Goal: Transaction & Acquisition: Book appointment/travel/reservation

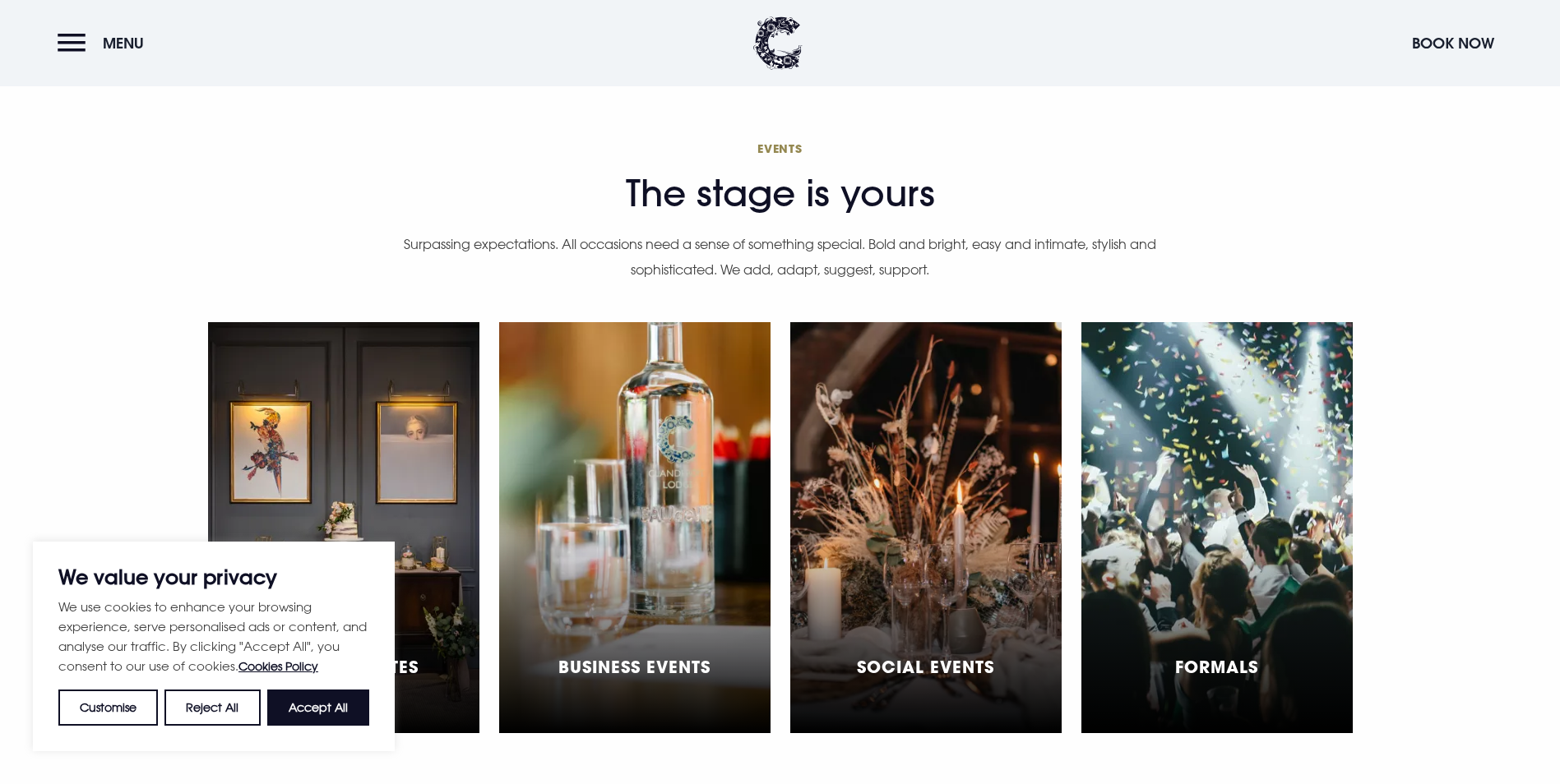
scroll to position [4603, 0]
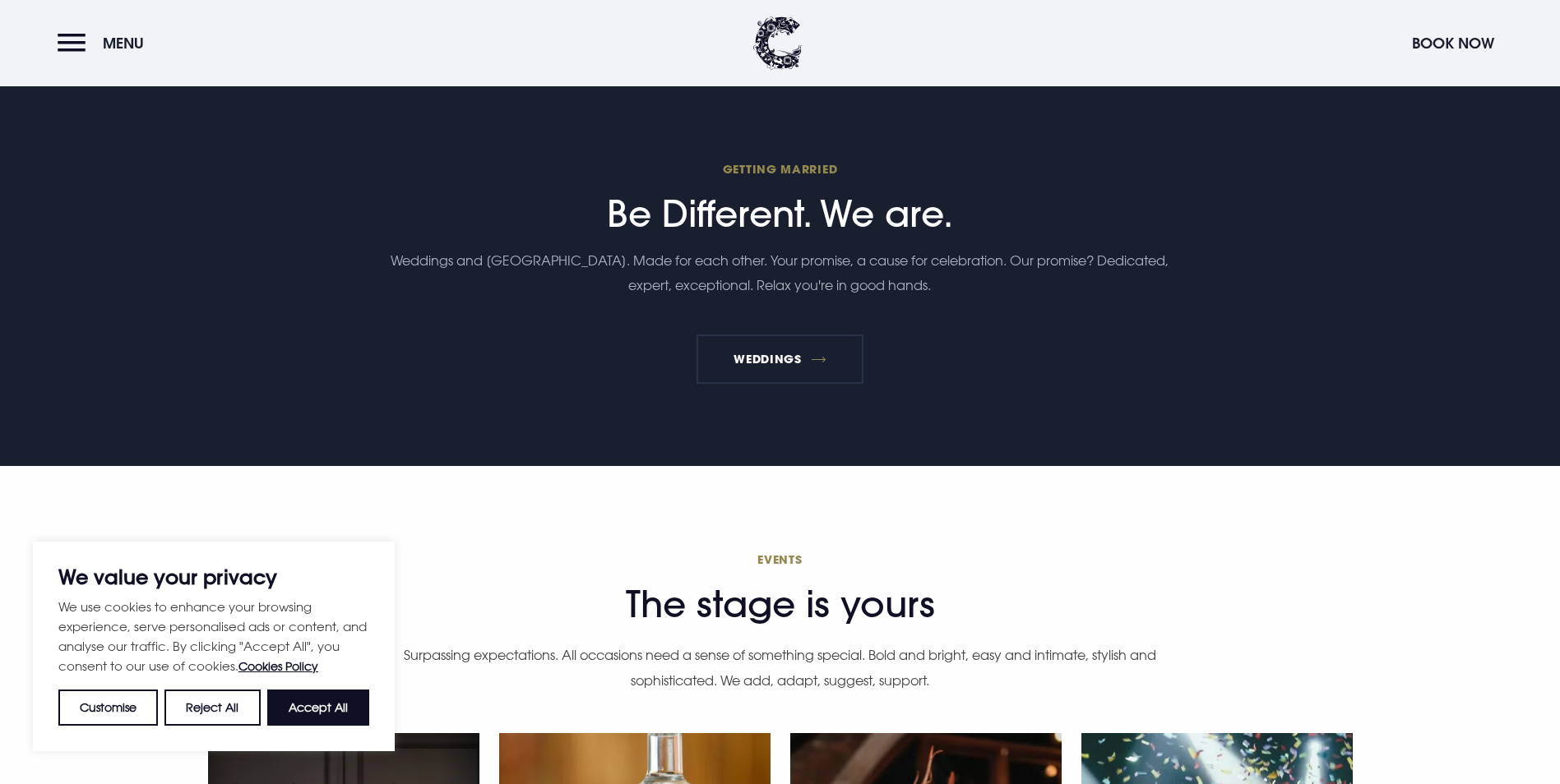
drag, startPoint x: 325, startPoint y: 703, endPoint x: 387, endPoint y: 674, distance: 68.4
click at [325, 703] on button "Accept All" at bounding box center [318, 708] width 102 height 36
checkbox input "true"
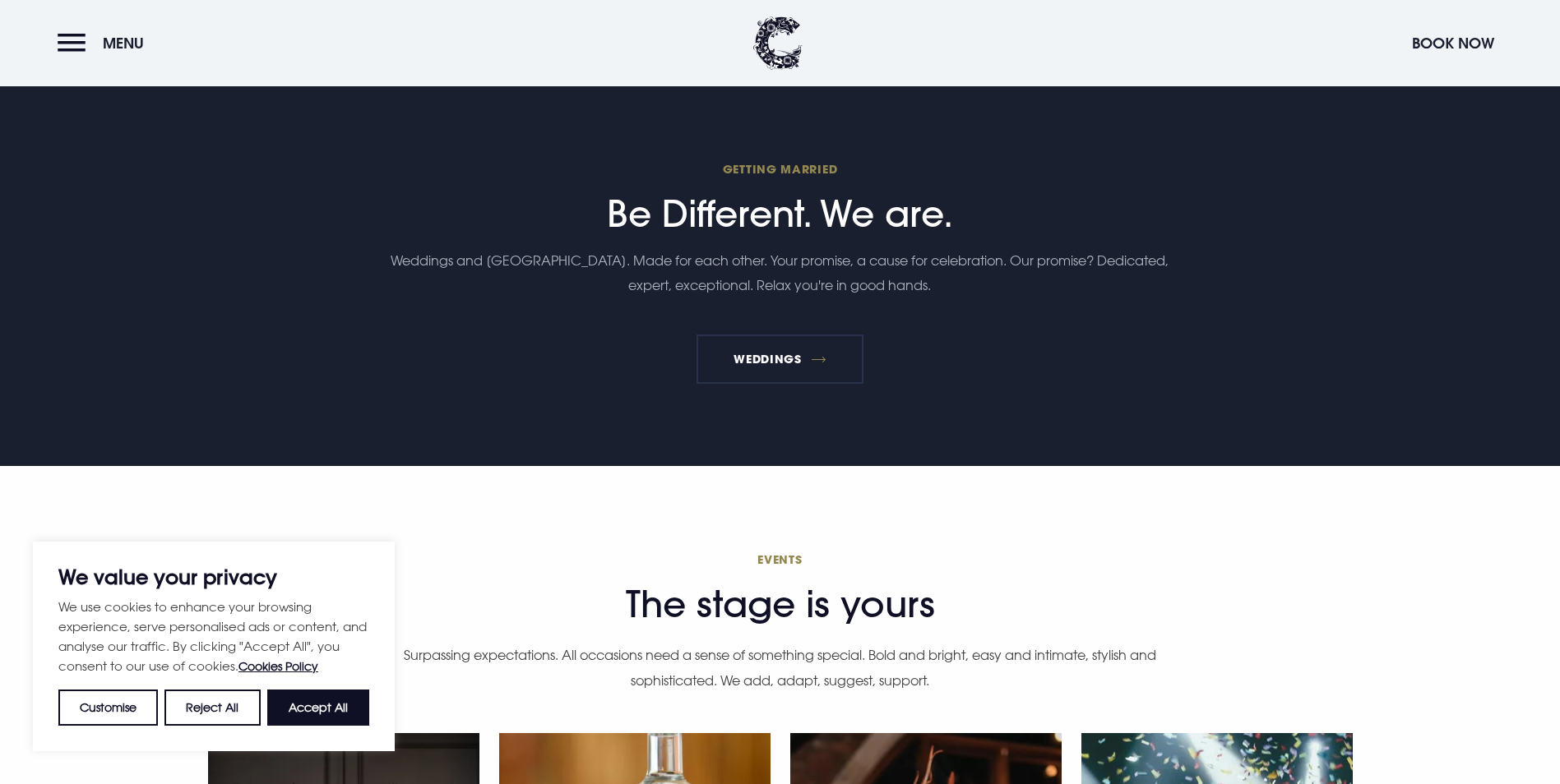
checkbox input "true"
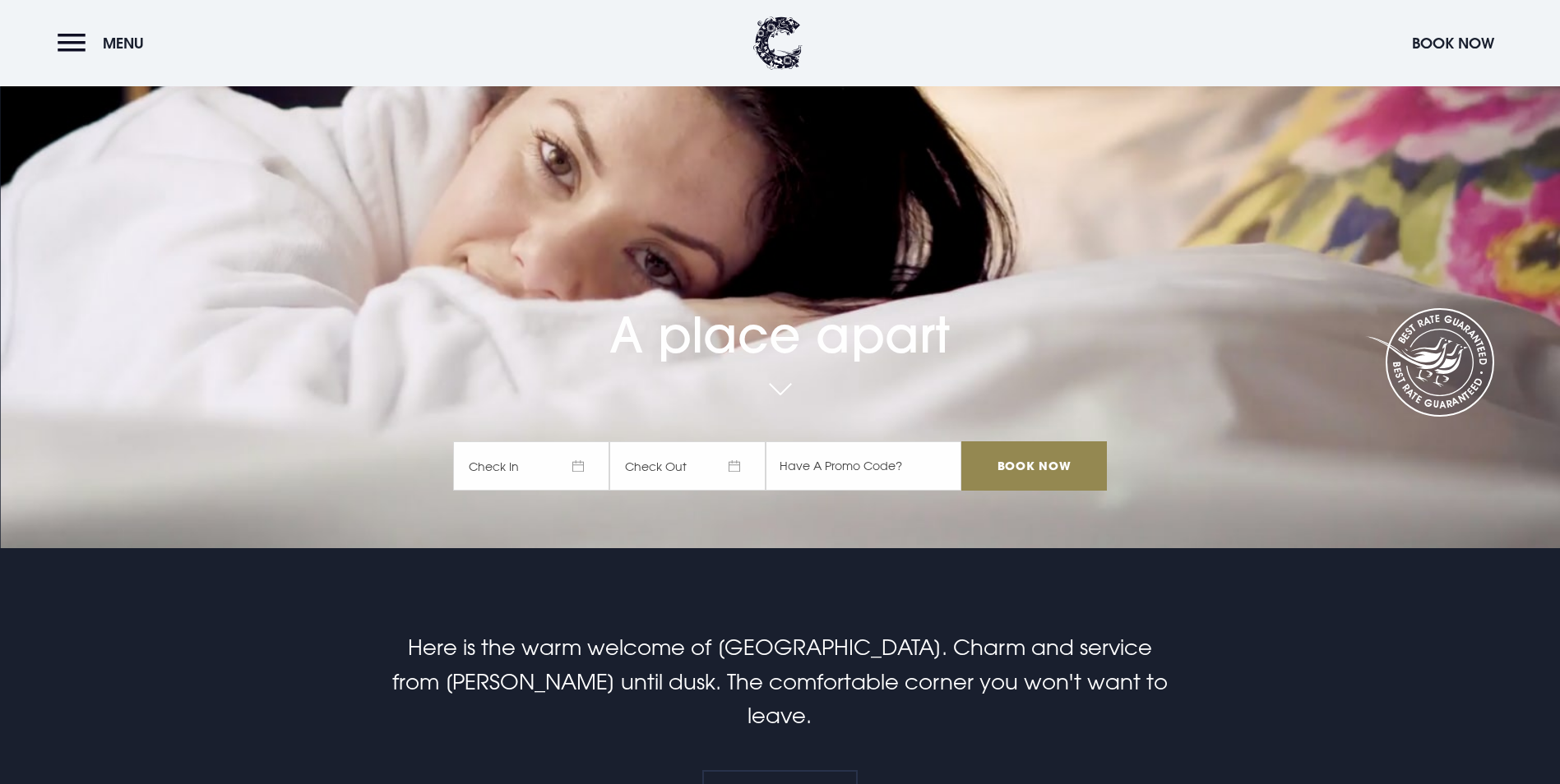
scroll to position [0, 0]
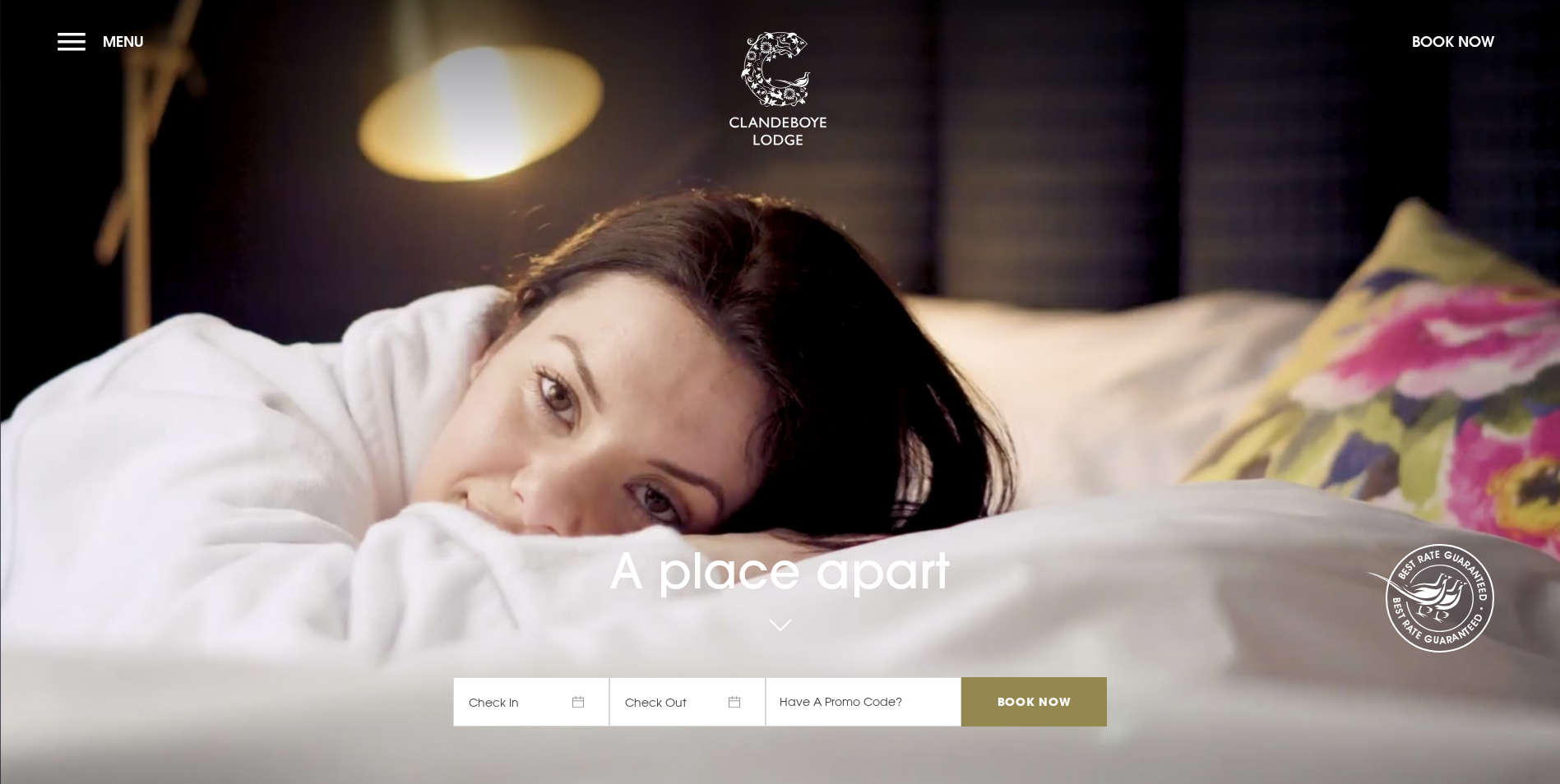
click at [567, 677] on span "Check In" at bounding box center [531, 701] width 157 height 49
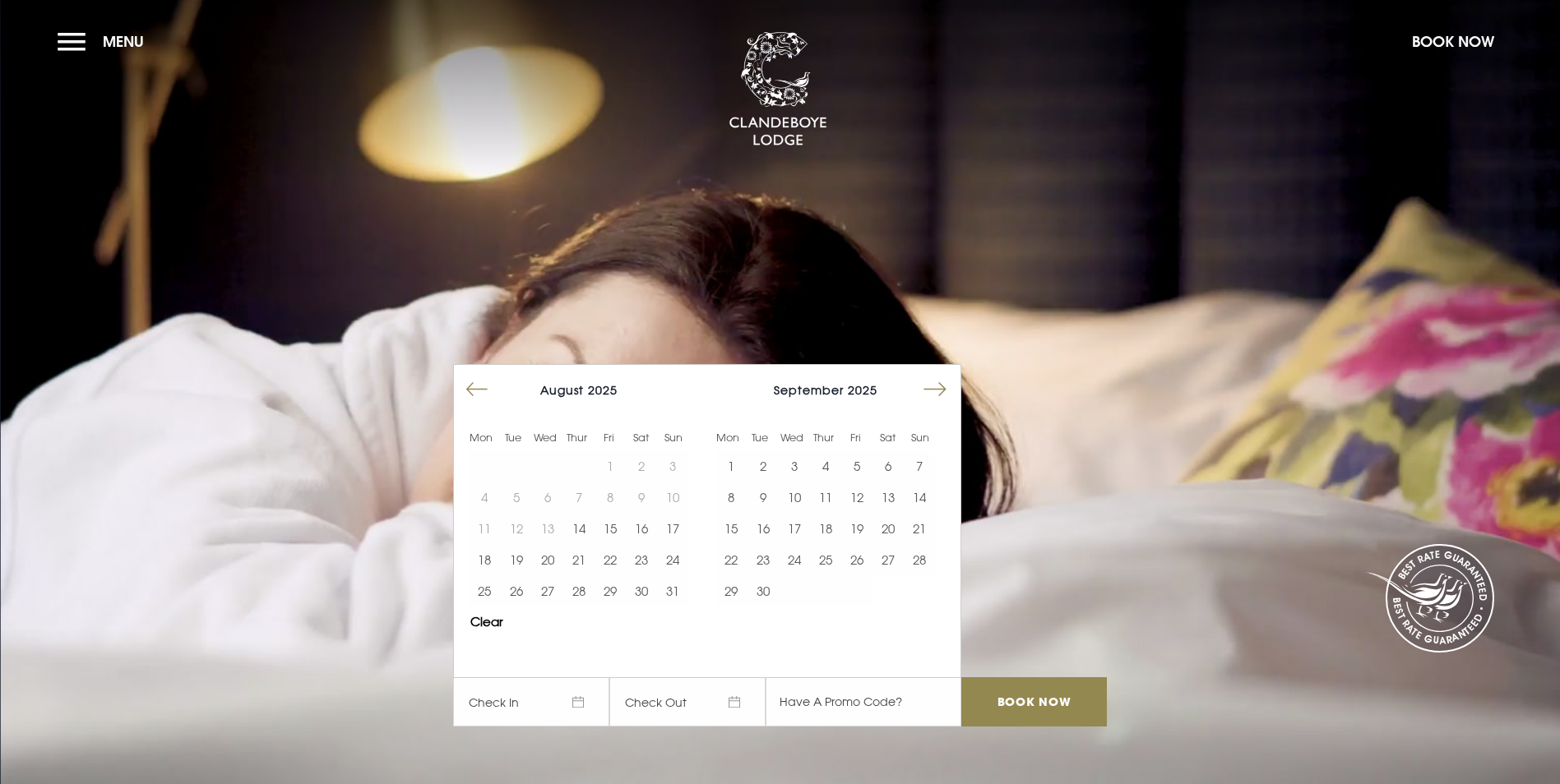
click at [944, 374] on button "Move forward to switch to the next month." at bounding box center [935, 389] width 31 height 31
click at [920, 544] on button "26" at bounding box center [919, 559] width 31 height 31
click at [737, 575] on button "27" at bounding box center [730, 590] width 31 height 31
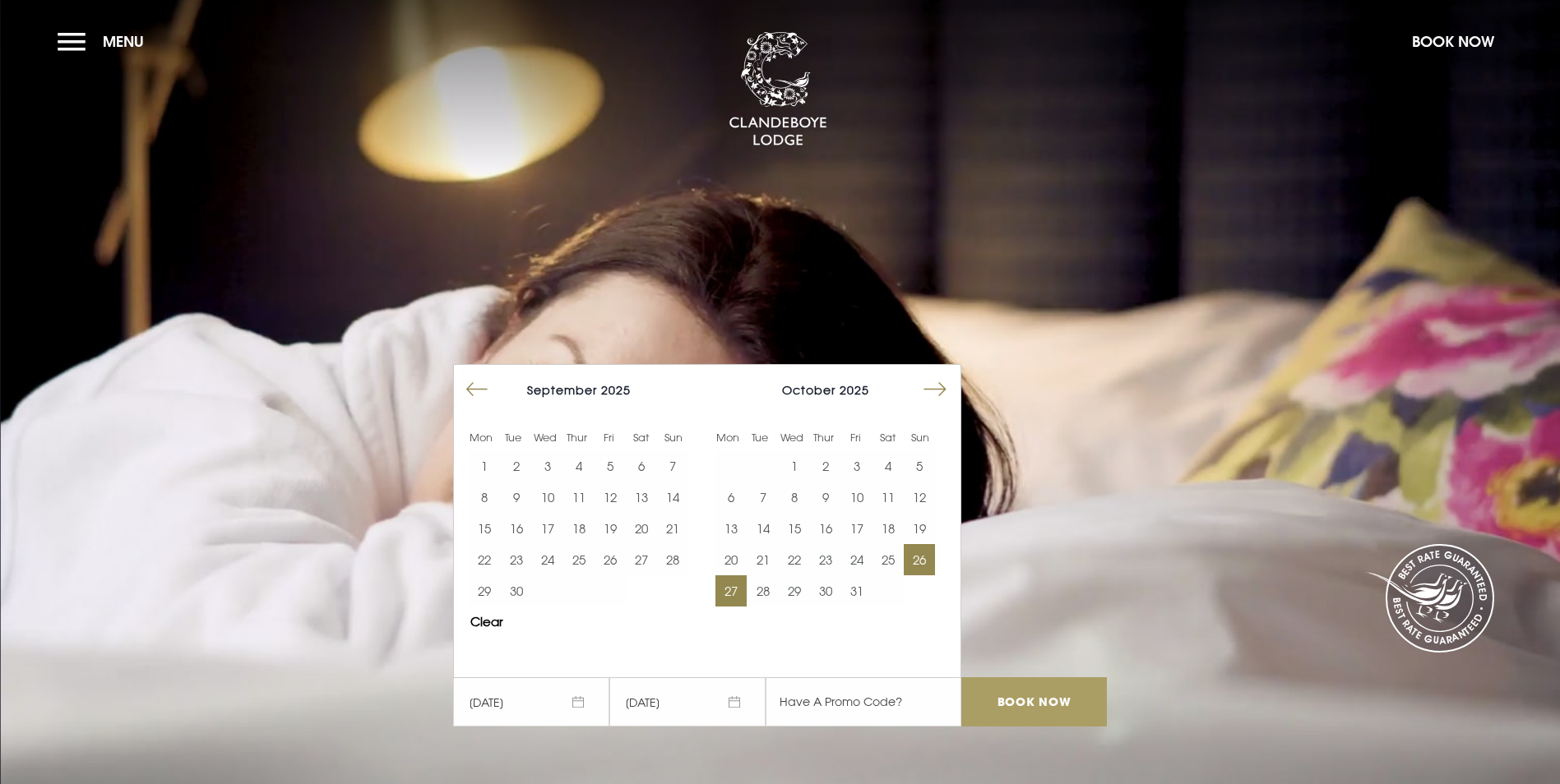
click at [1031, 677] on input "Book Now" at bounding box center [1033, 701] width 145 height 49
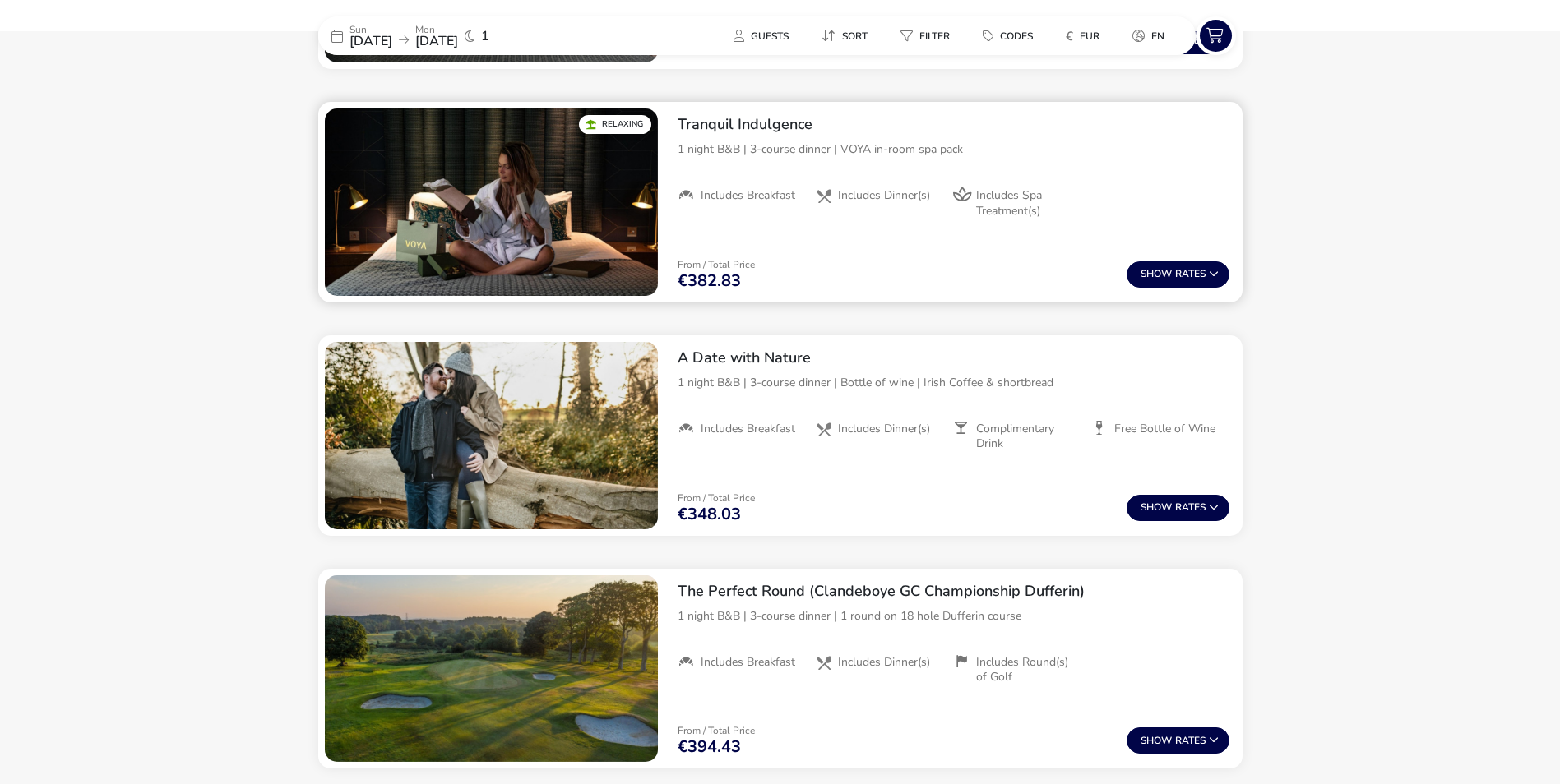
scroll to position [1089, 0]
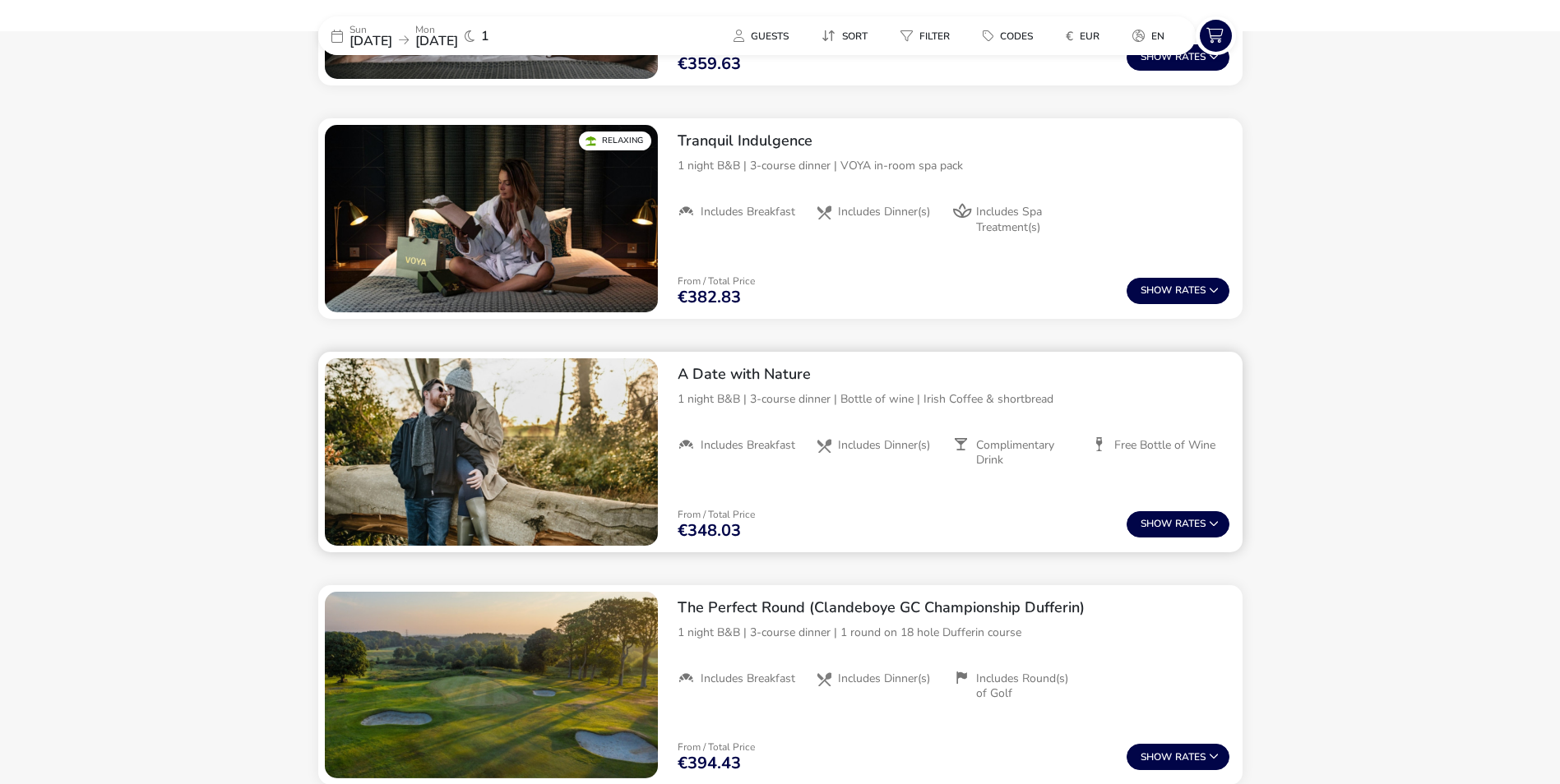
click at [728, 375] on h2 "A Date with Nature" at bounding box center [953, 374] width 551 height 19
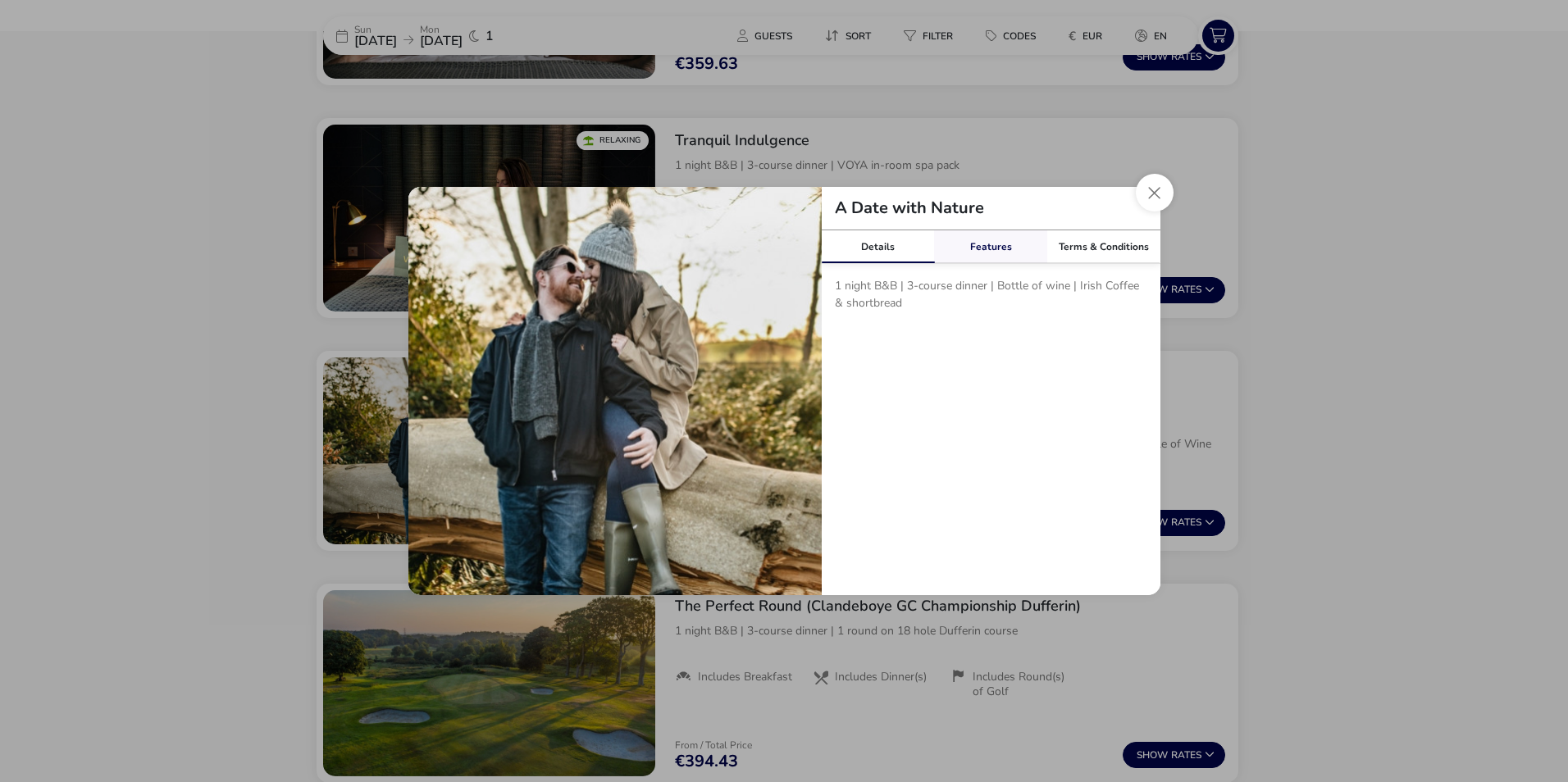
click at [984, 248] on link "Features" at bounding box center [991, 246] width 114 height 33
click at [1158, 193] on button "Close modal" at bounding box center [1155, 192] width 38 height 38
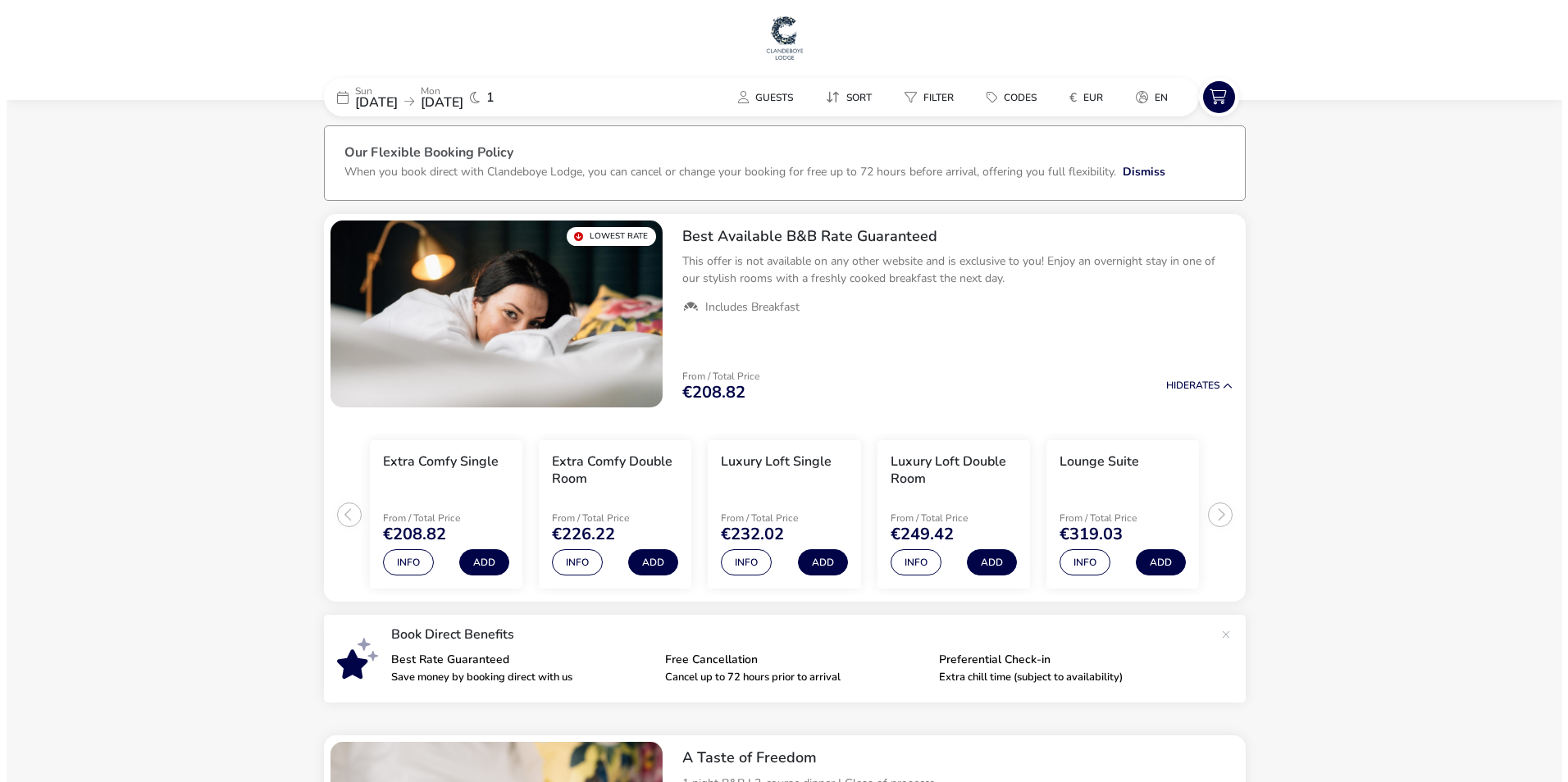
scroll to position [0, 0]
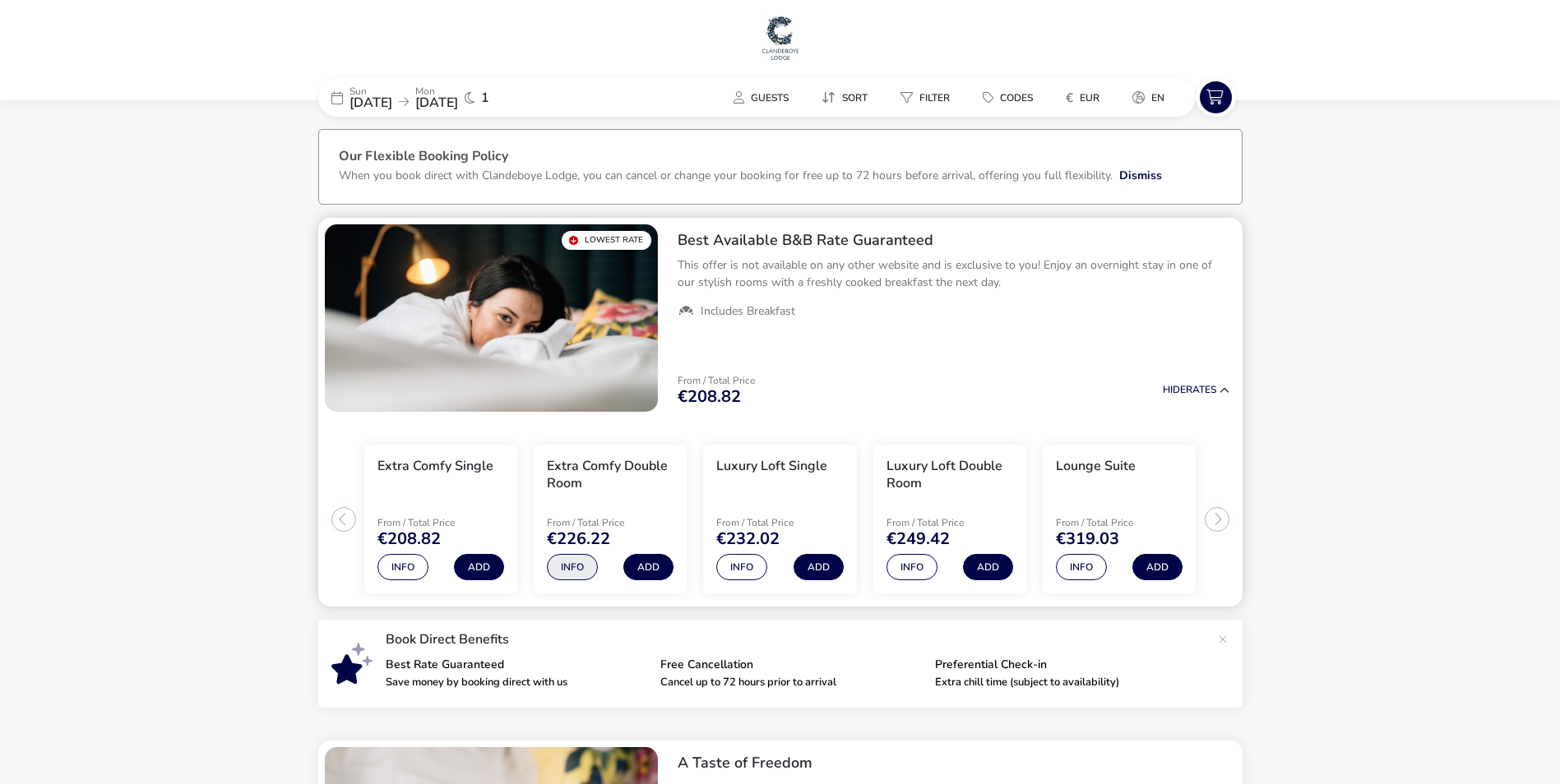
click at [578, 563] on button "Info" at bounding box center [572, 567] width 51 height 27
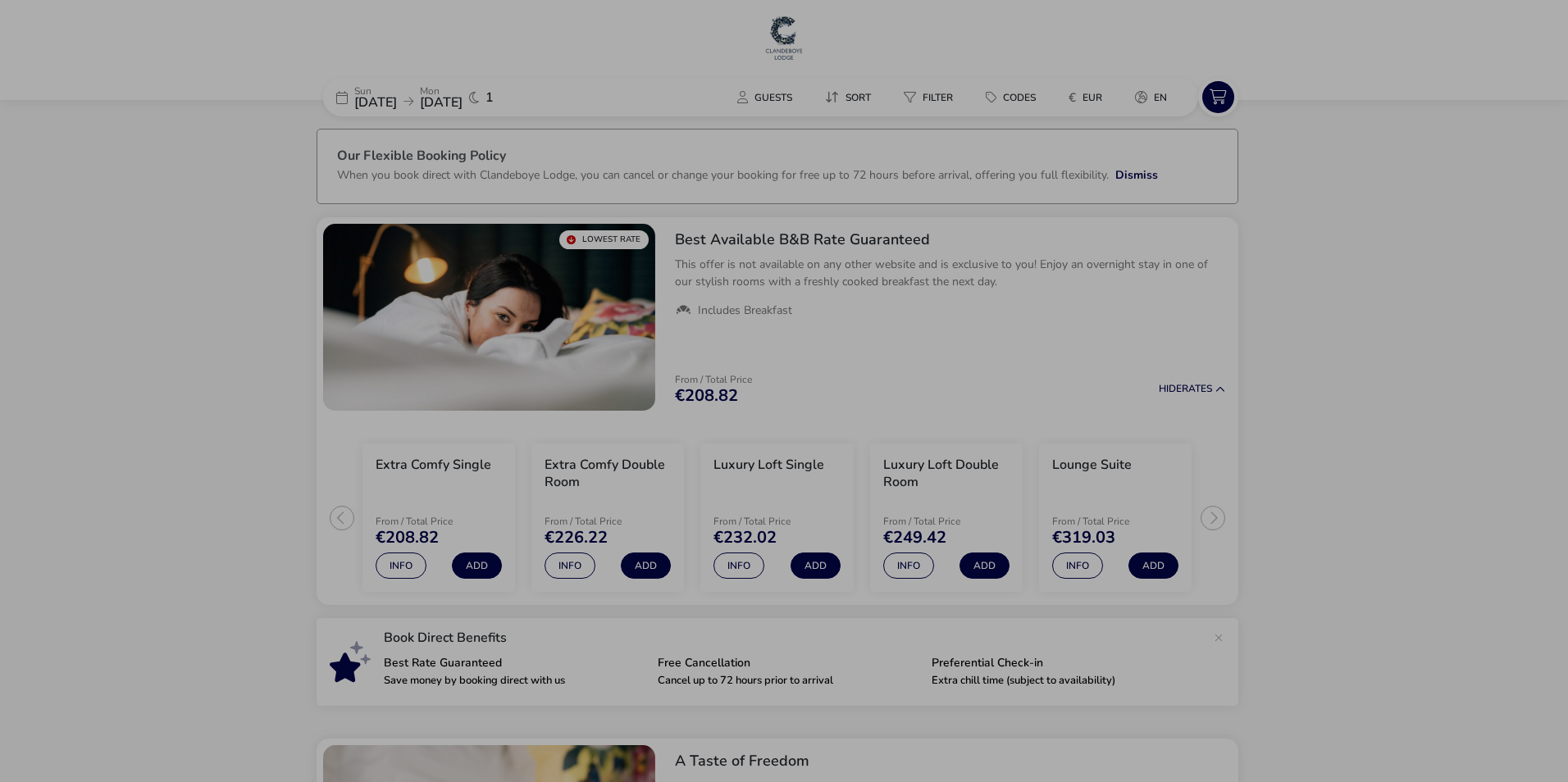
drag, startPoint x: 576, startPoint y: 561, endPoint x: 850, endPoint y: 626, distance: 281.6
click at [850, 626] on div "Extra Comfy Double Room Details Facilities Occupancy Sometimes a bit of extra c…" at bounding box center [784, 391] width 1568 height 782
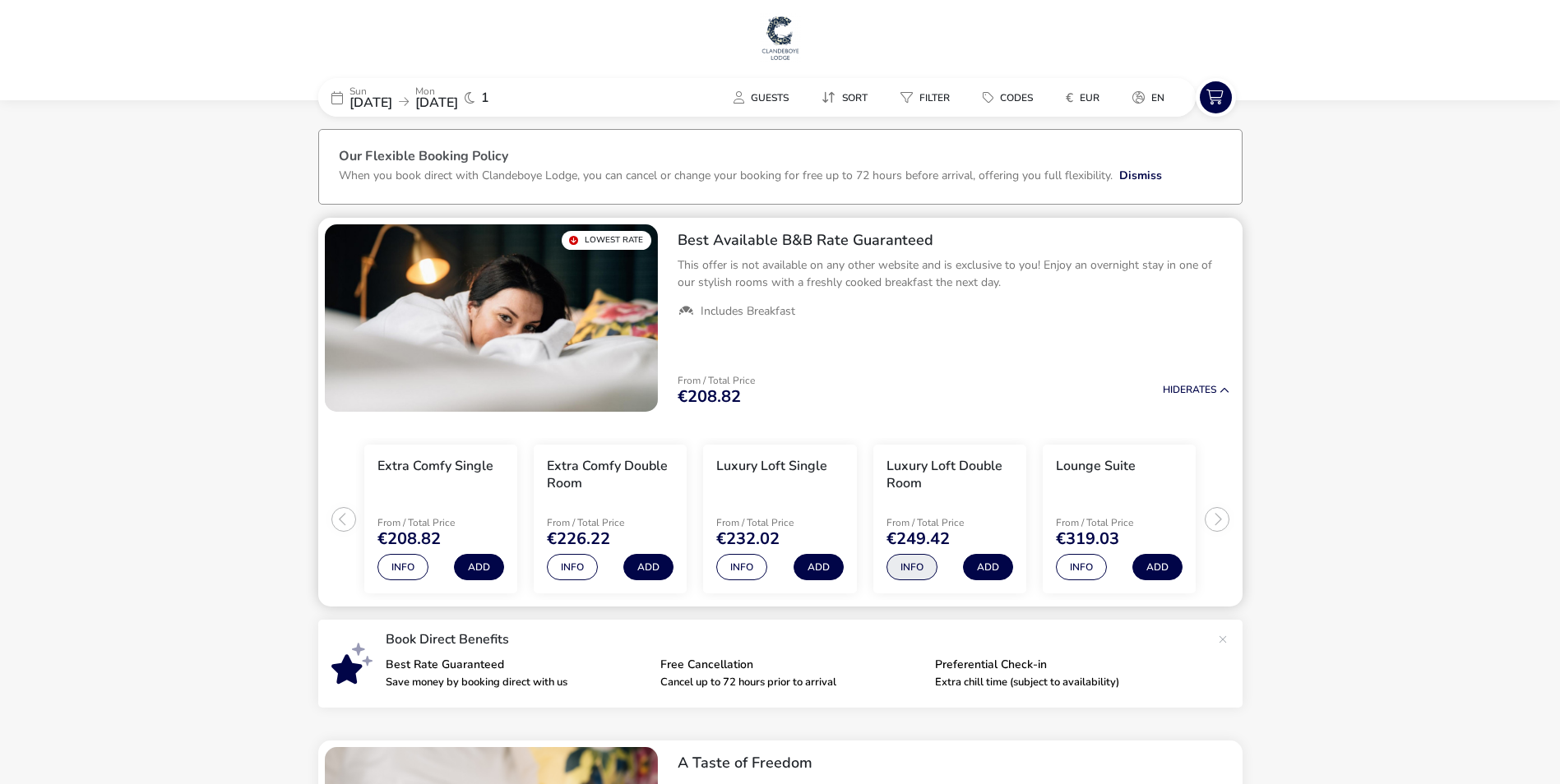
click at [907, 570] on button "Info" at bounding box center [912, 567] width 51 height 27
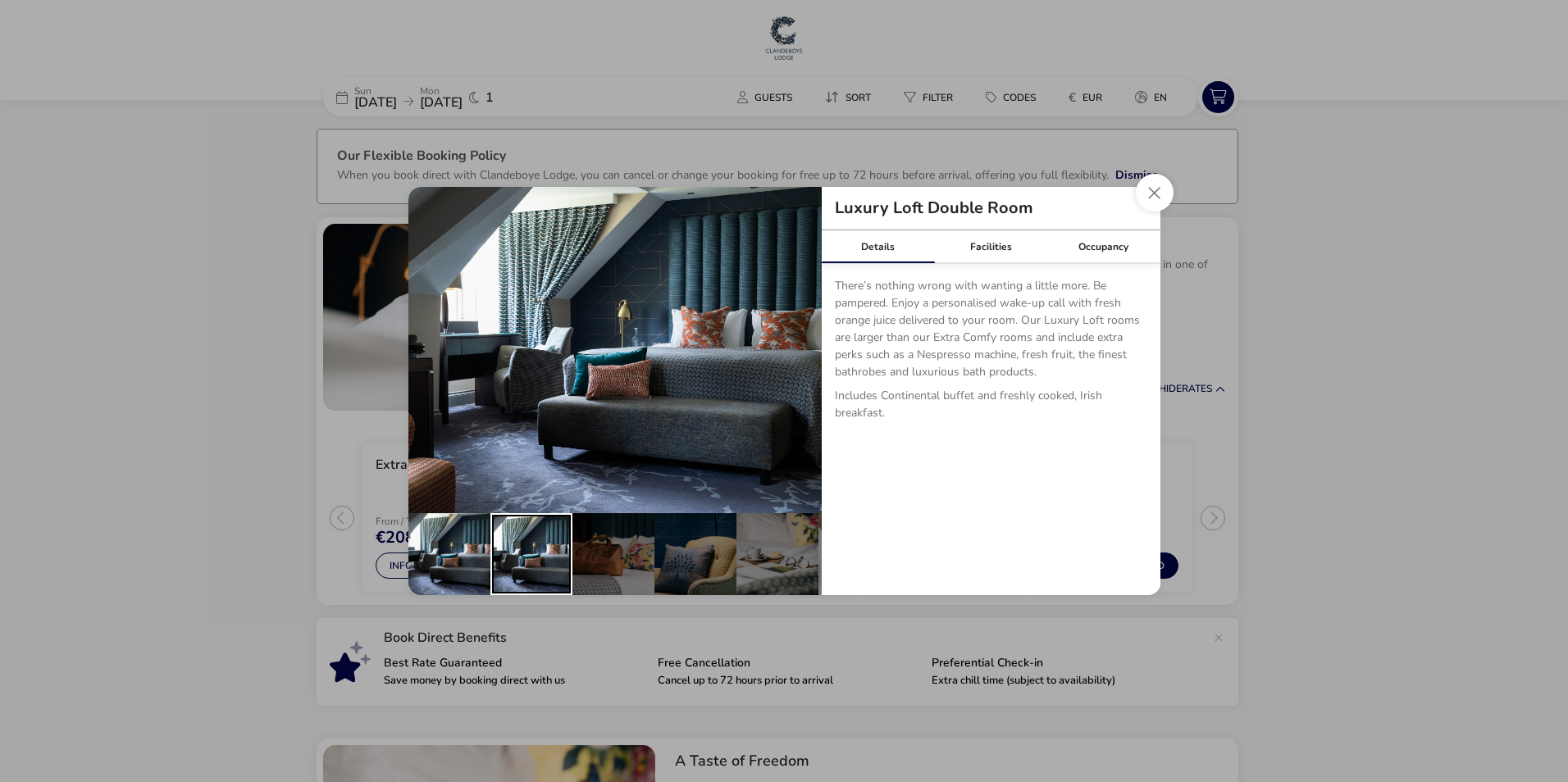
click at [545, 549] on div "details" at bounding box center [531, 554] width 82 height 82
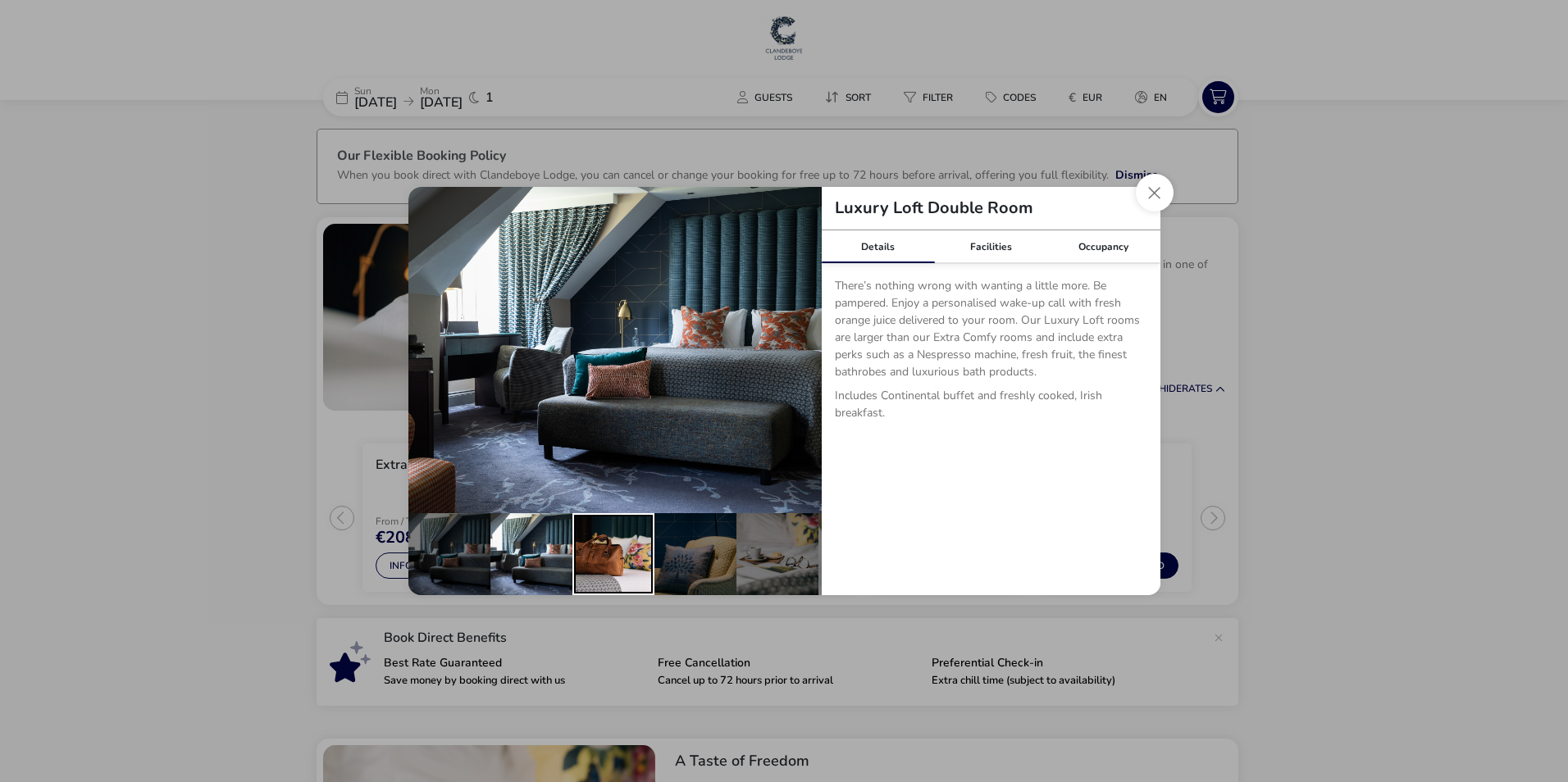
click at [592, 552] on div "details" at bounding box center [613, 554] width 82 height 82
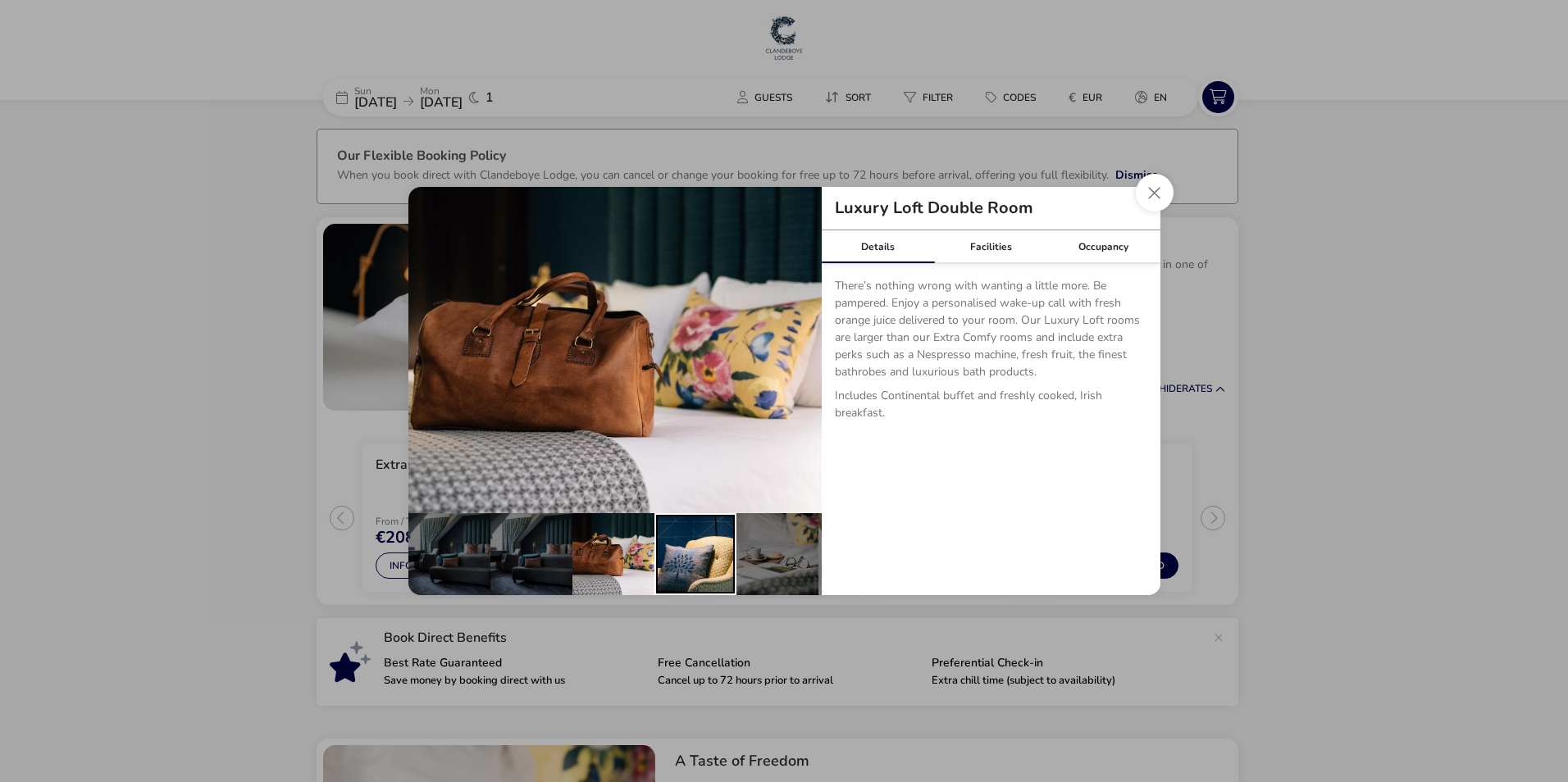
click at [679, 556] on div "details" at bounding box center [695, 554] width 82 height 82
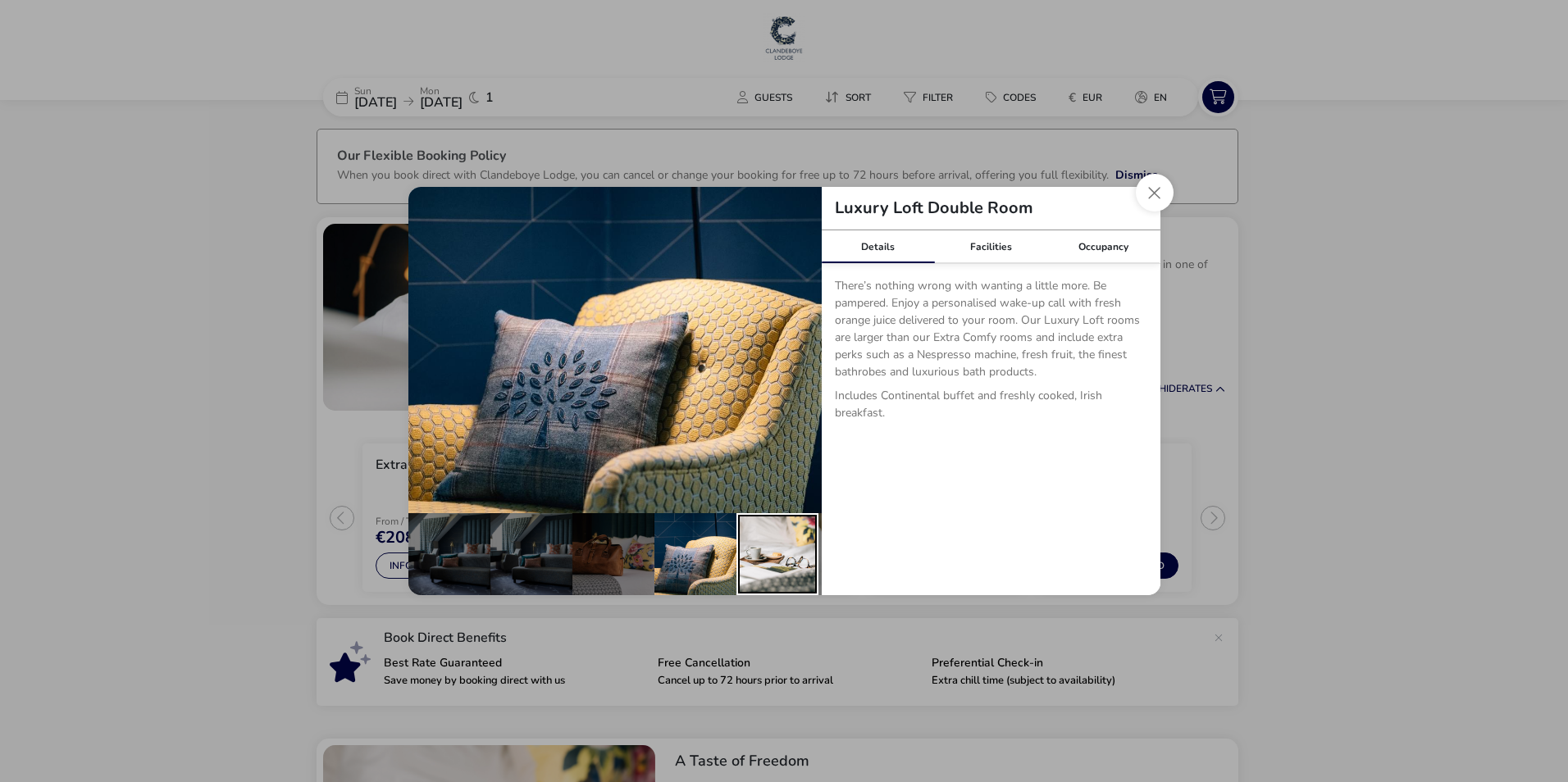
click at [774, 566] on div "details" at bounding box center [777, 554] width 82 height 82
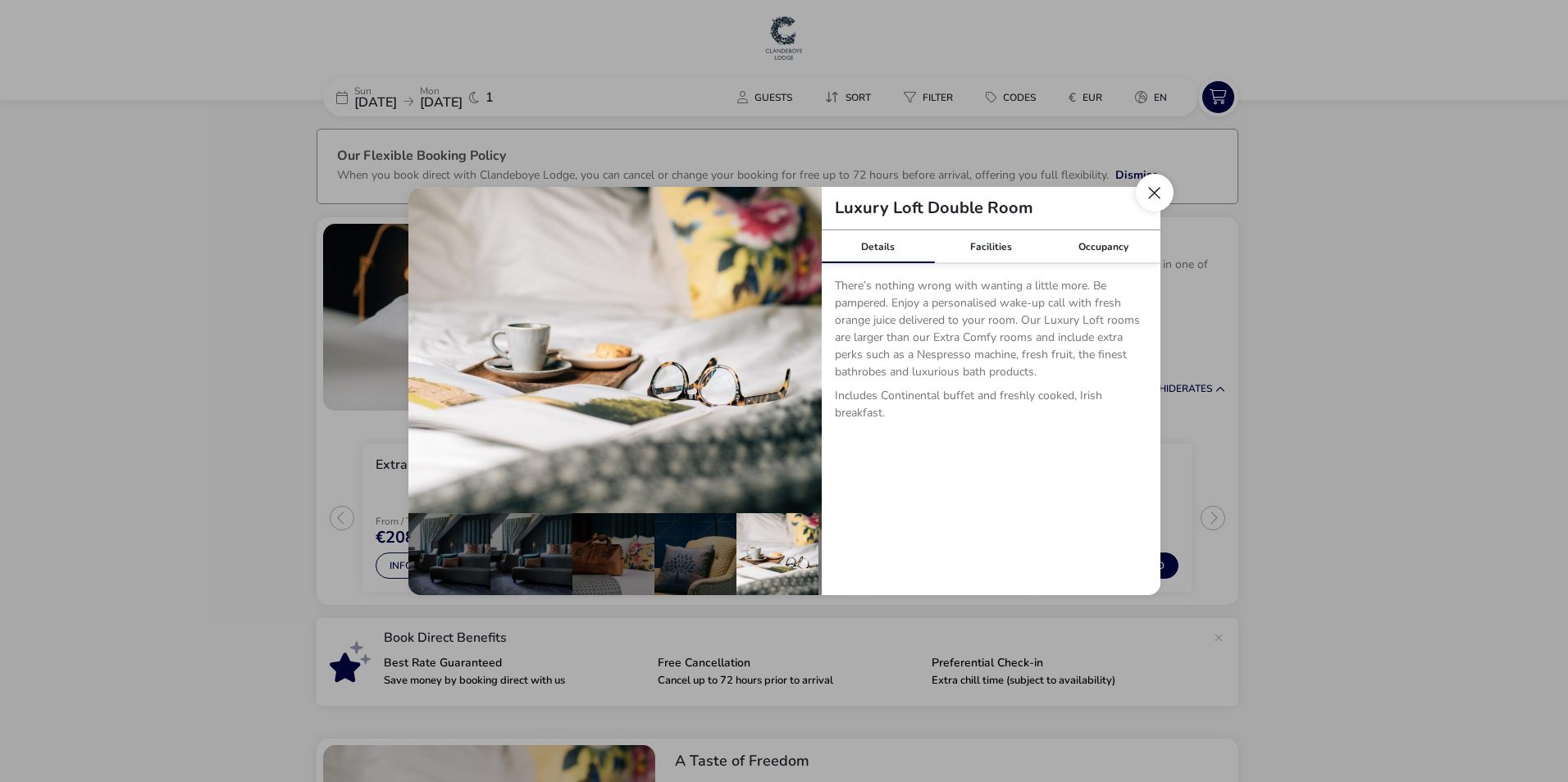
click at [1159, 200] on button "Close dialog" at bounding box center [1155, 192] width 38 height 38
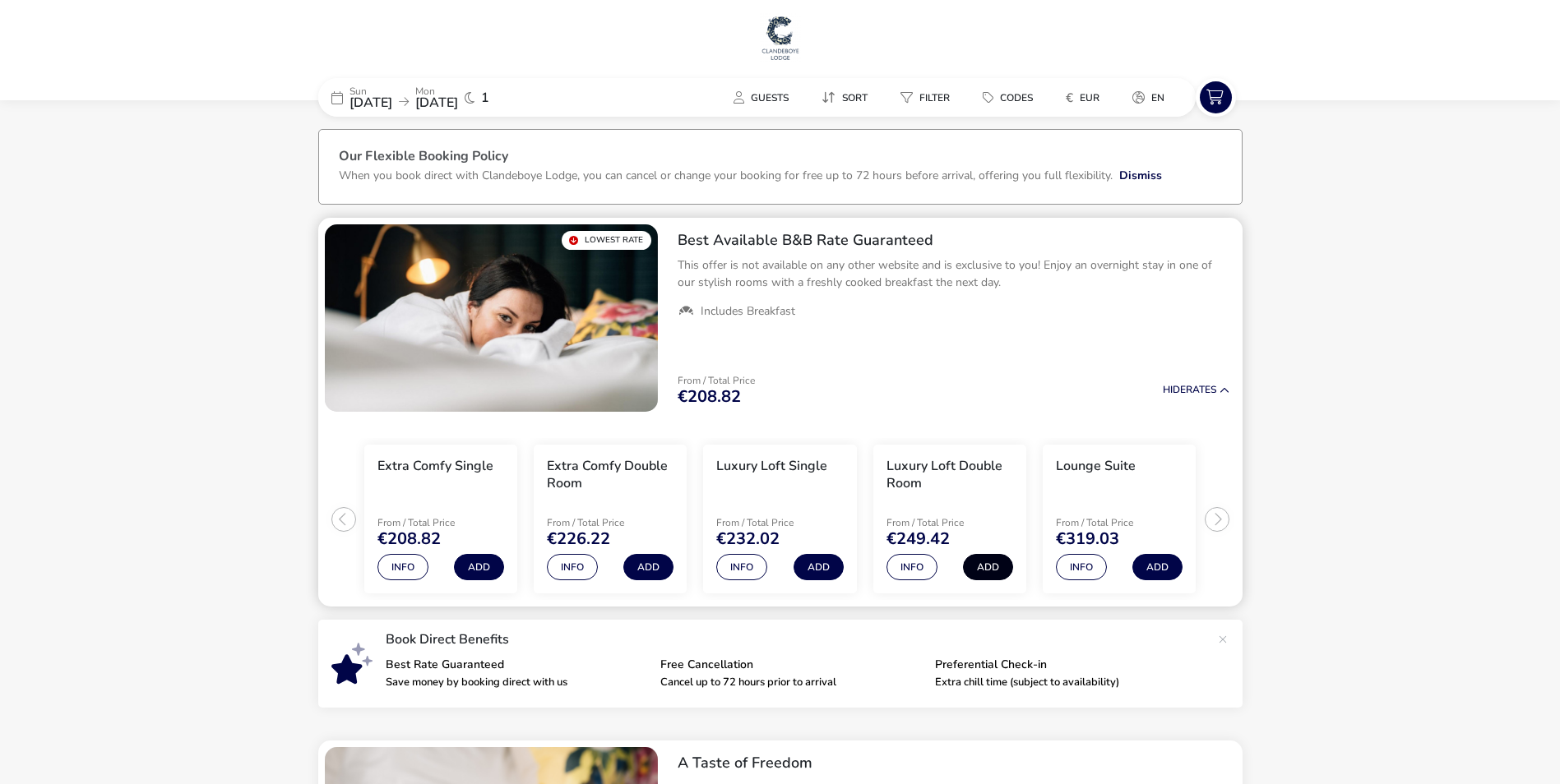
click at [984, 566] on button "Add" at bounding box center [988, 567] width 50 height 27
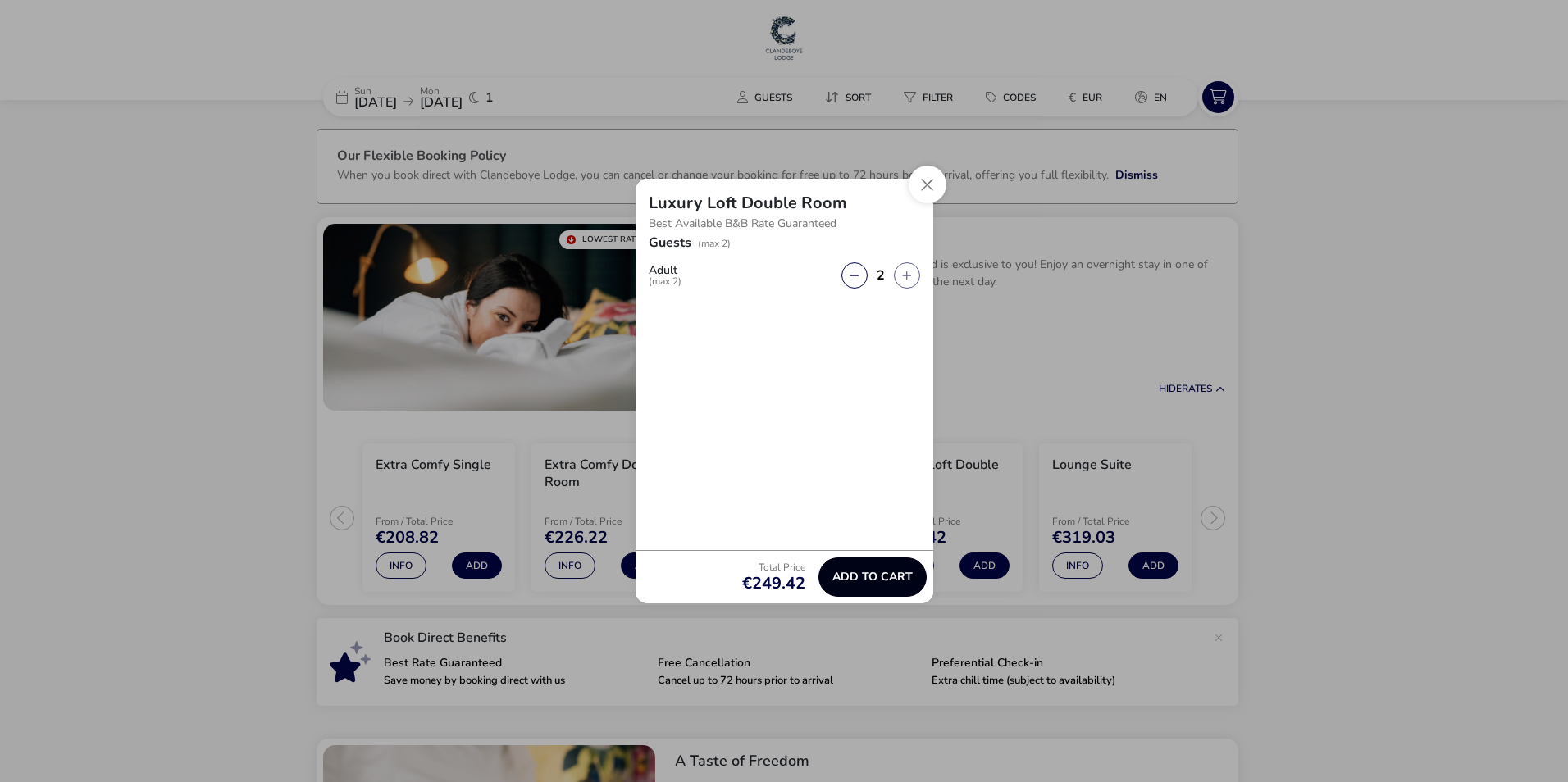
click at [855, 582] on span "Add to cart" at bounding box center [872, 577] width 81 height 12
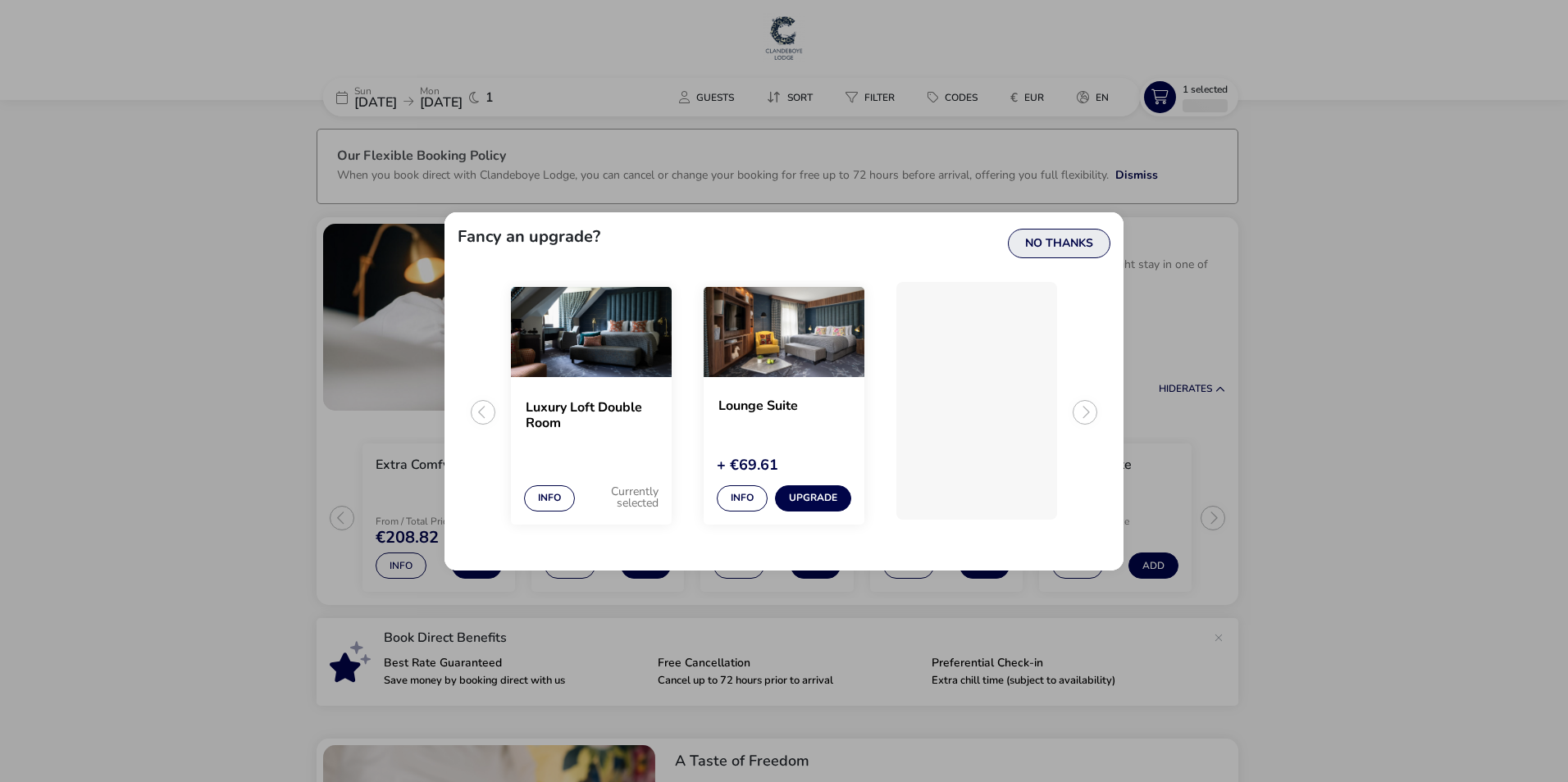
click at [1071, 244] on button "No Thanks" at bounding box center [1059, 243] width 103 height 29
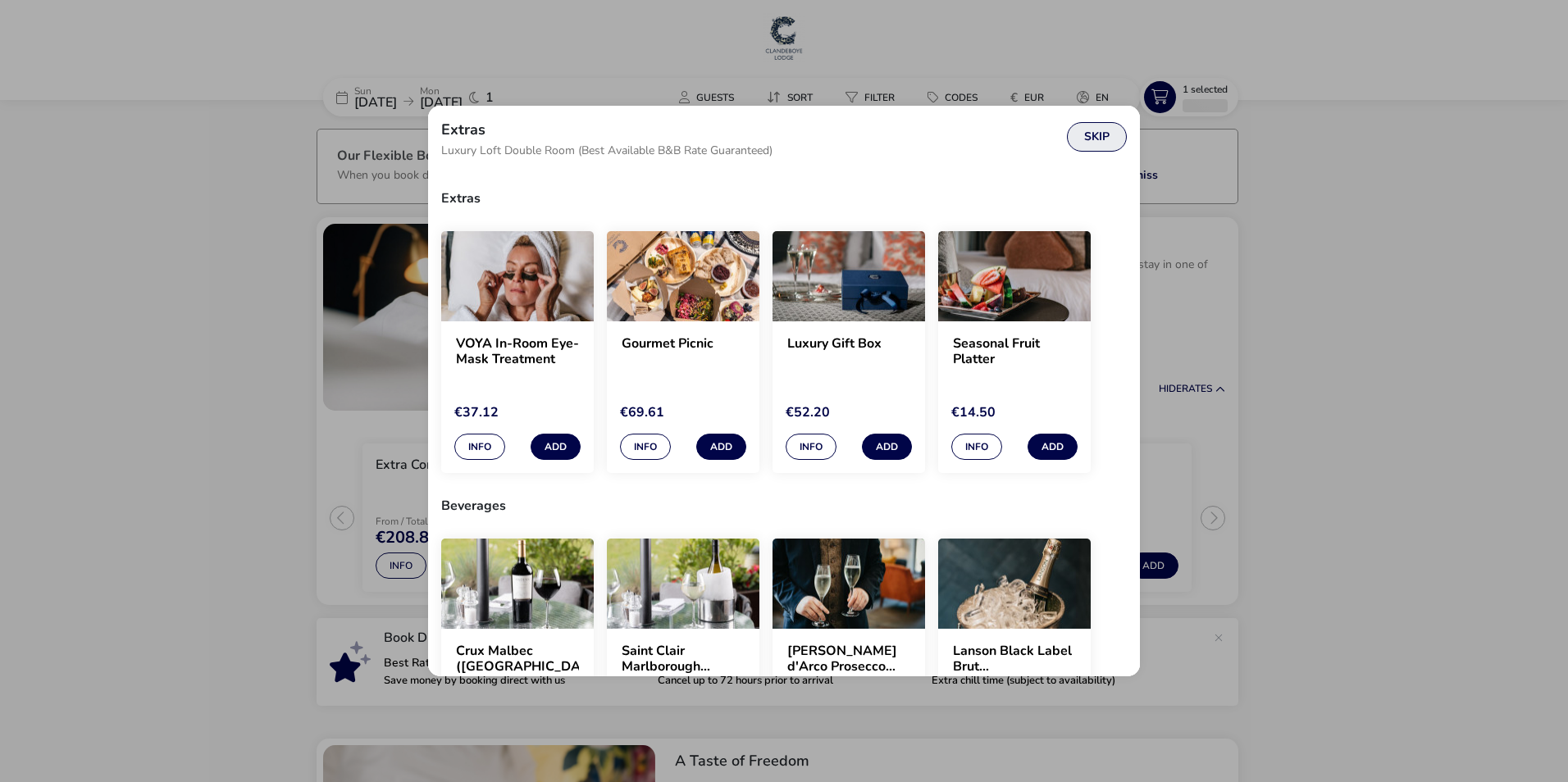
click at [1087, 139] on button "Skip" at bounding box center [1096, 137] width 59 height 29
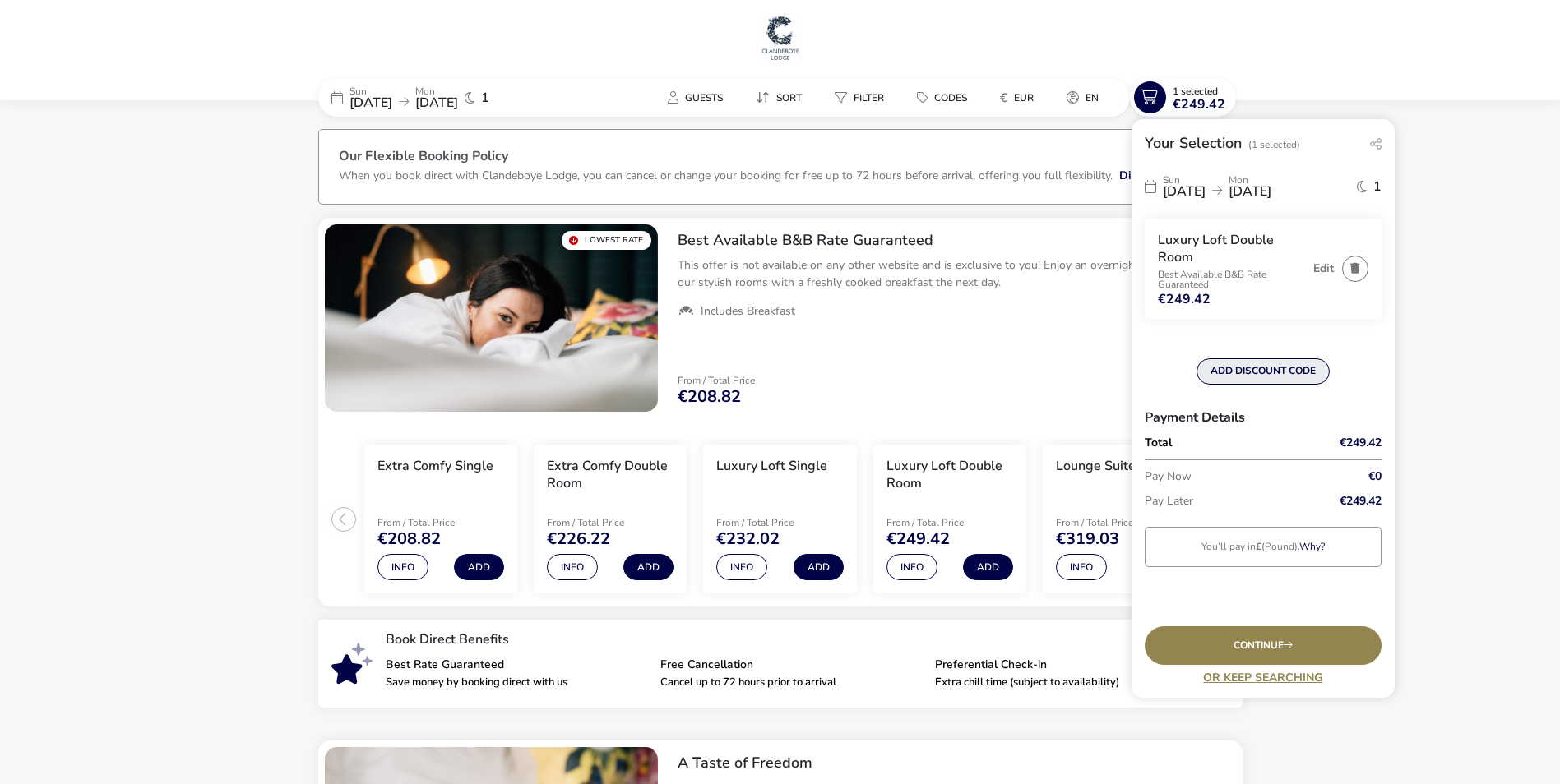
click at [1260, 372] on button "ADD DISCOUNT CODE" at bounding box center [1263, 372] width 133 height 27
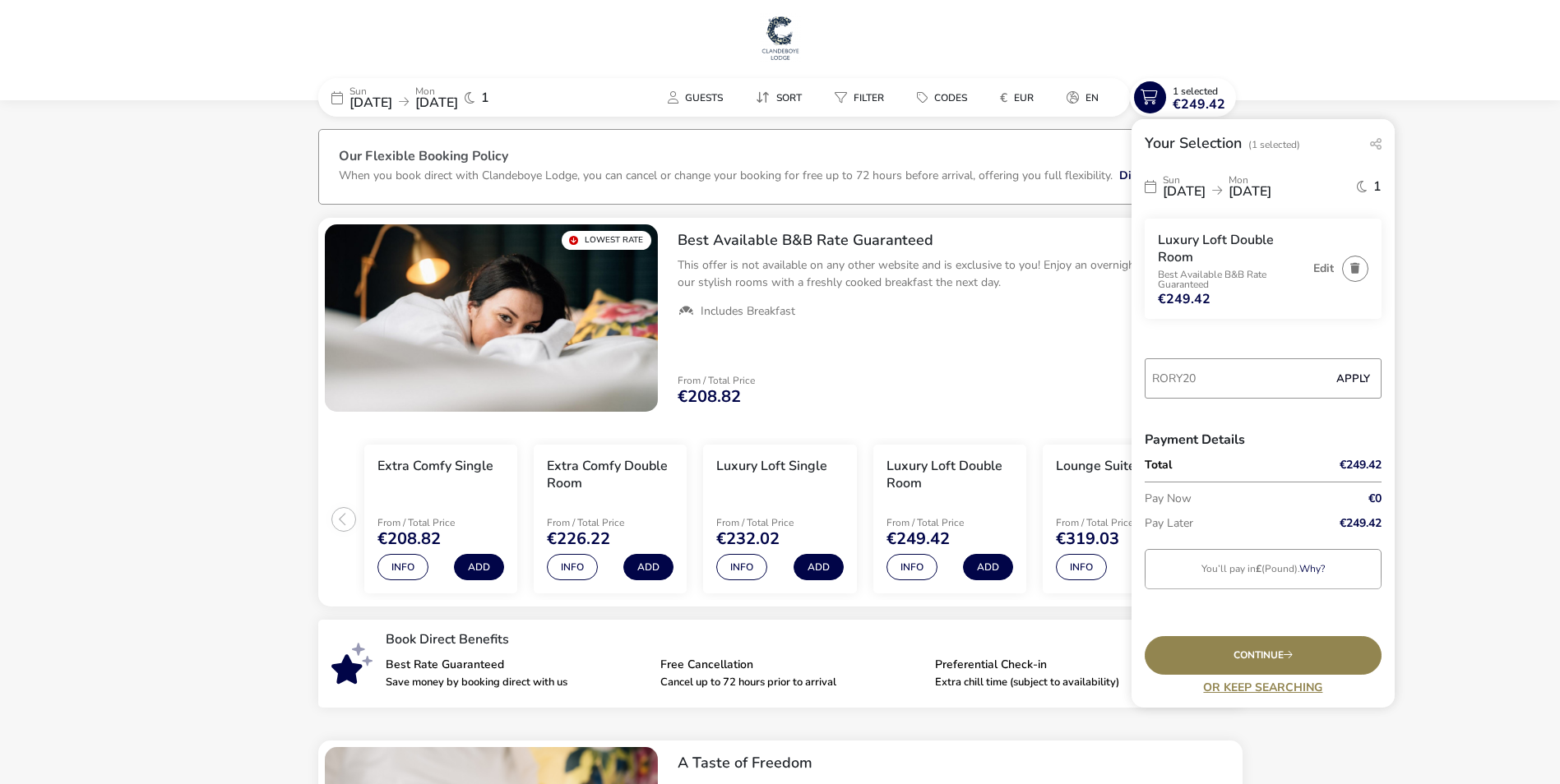
type input "RORY20"
click at [1338, 380] on button "Apply" at bounding box center [1353, 379] width 50 height 35
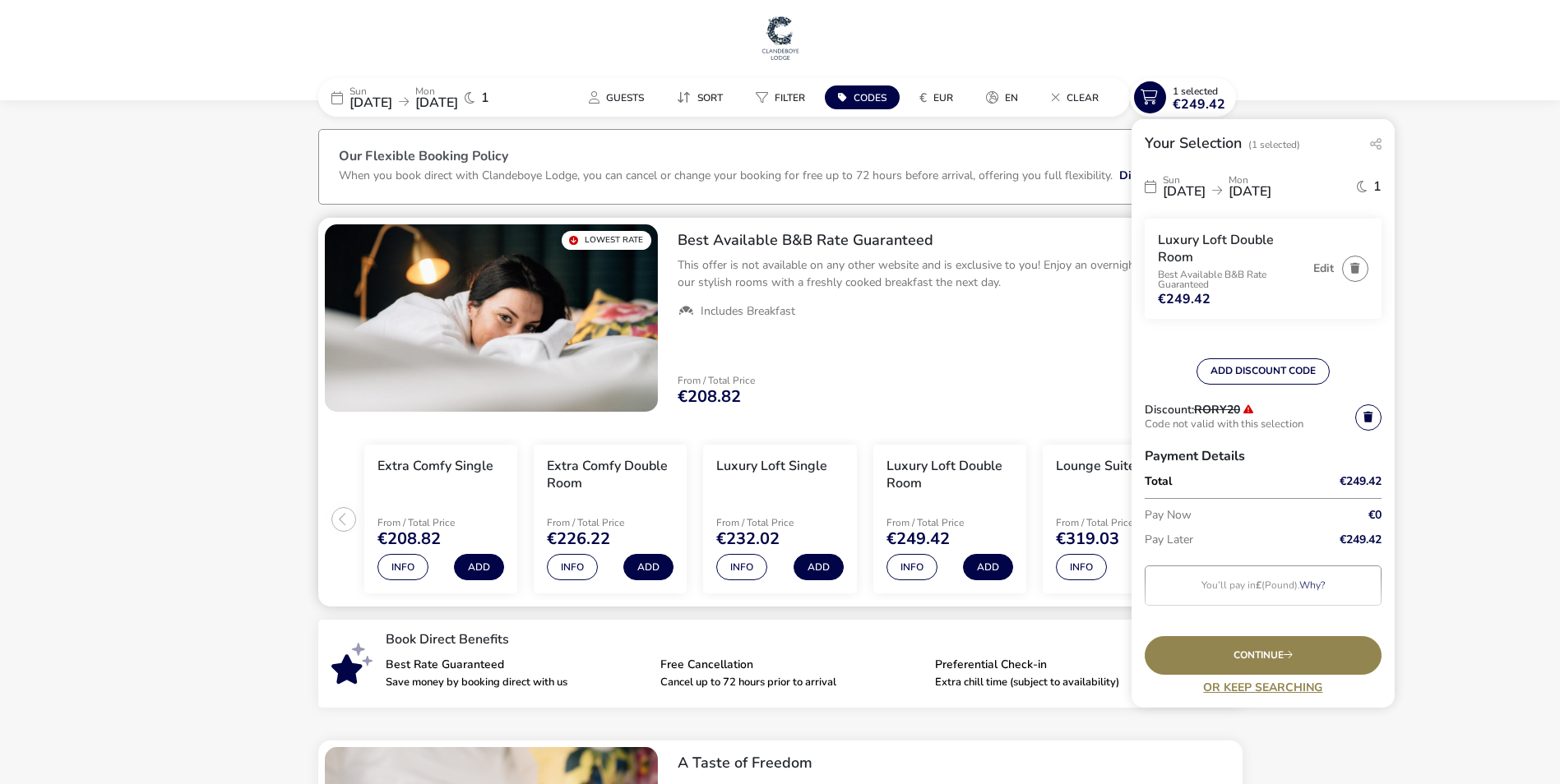
click at [1028, 356] on div "Best Available B&B Rate Guaranteed This offer is not available on any other web…" at bounding box center [953, 318] width 578 height 201
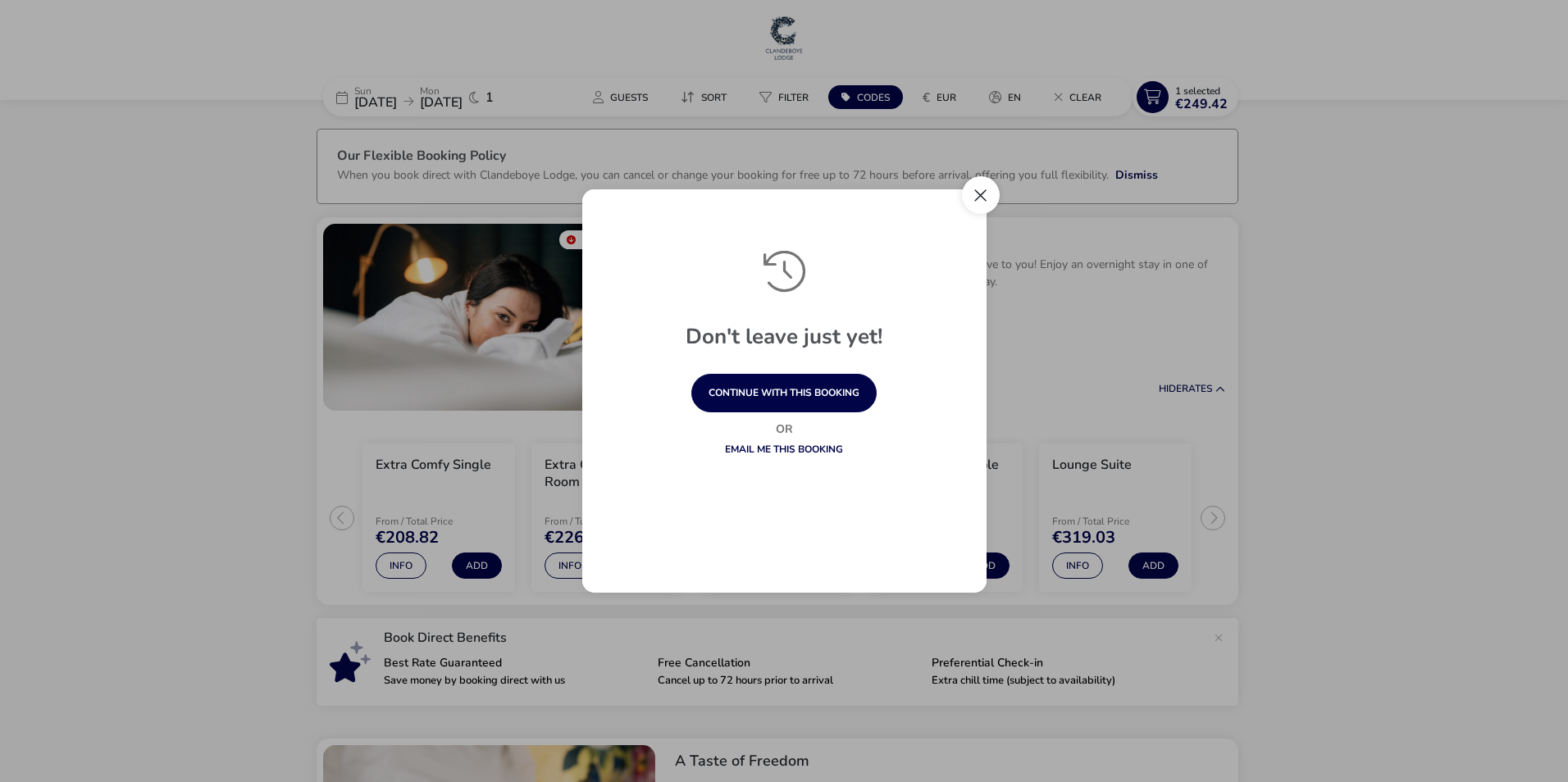
click at [979, 194] on button "Close" at bounding box center [981, 195] width 38 height 38
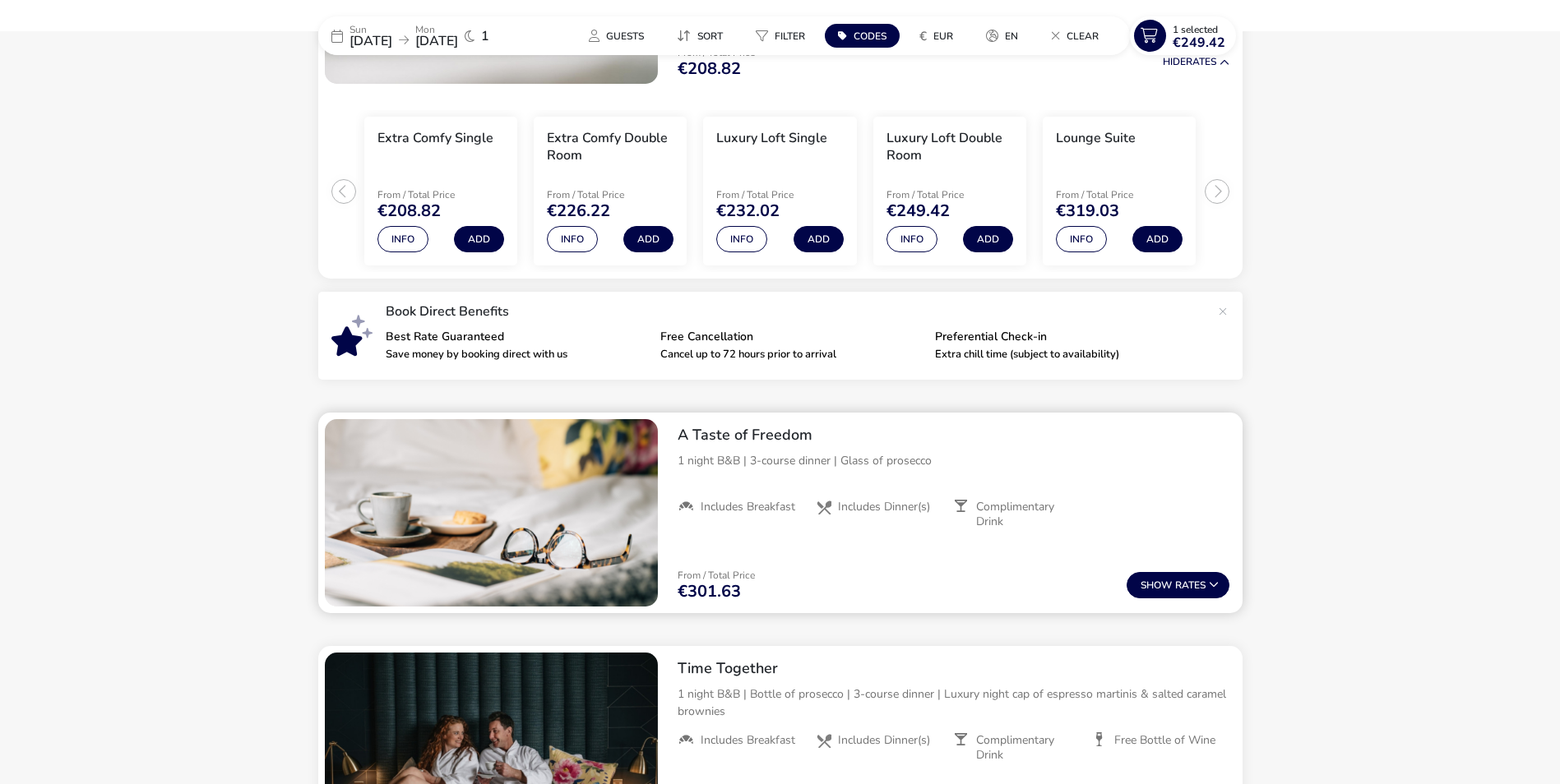
scroll to position [329, 0]
click at [1151, 584] on span "Show" at bounding box center [1157, 585] width 35 height 11
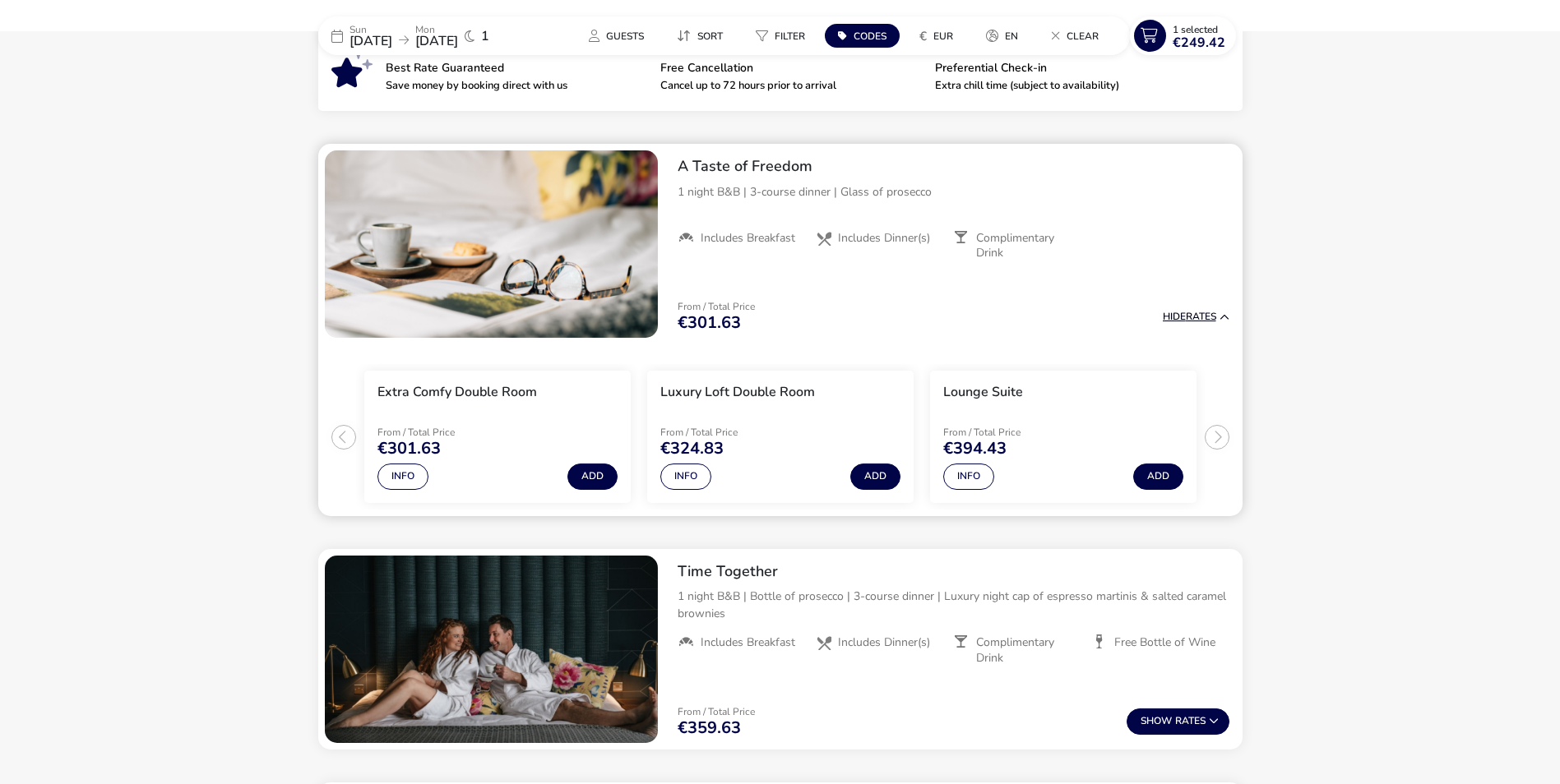
scroll to position [659, 0]
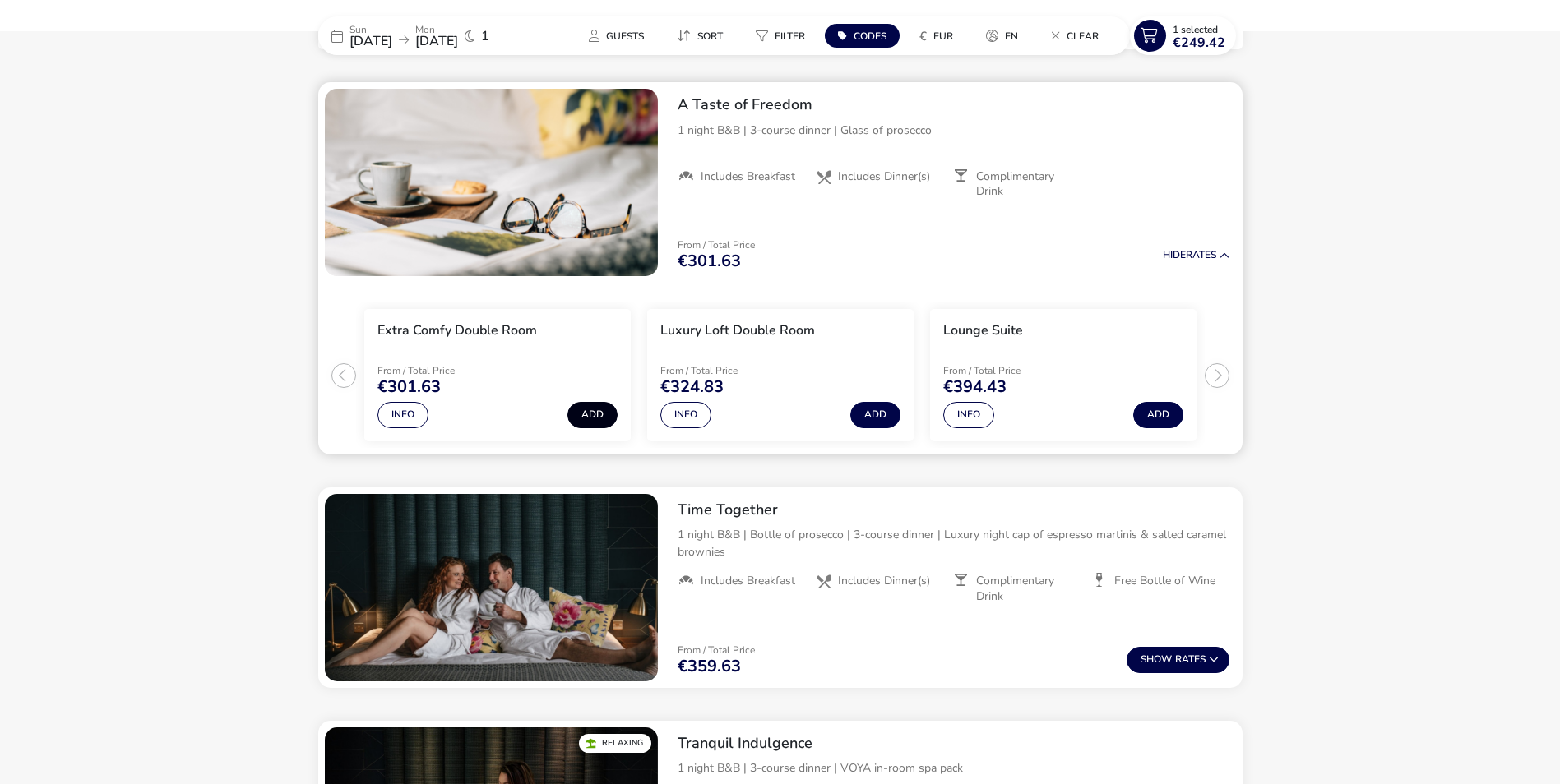
click at [593, 415] on button "Add" at bounding box center [592, 415] width 50 height 27
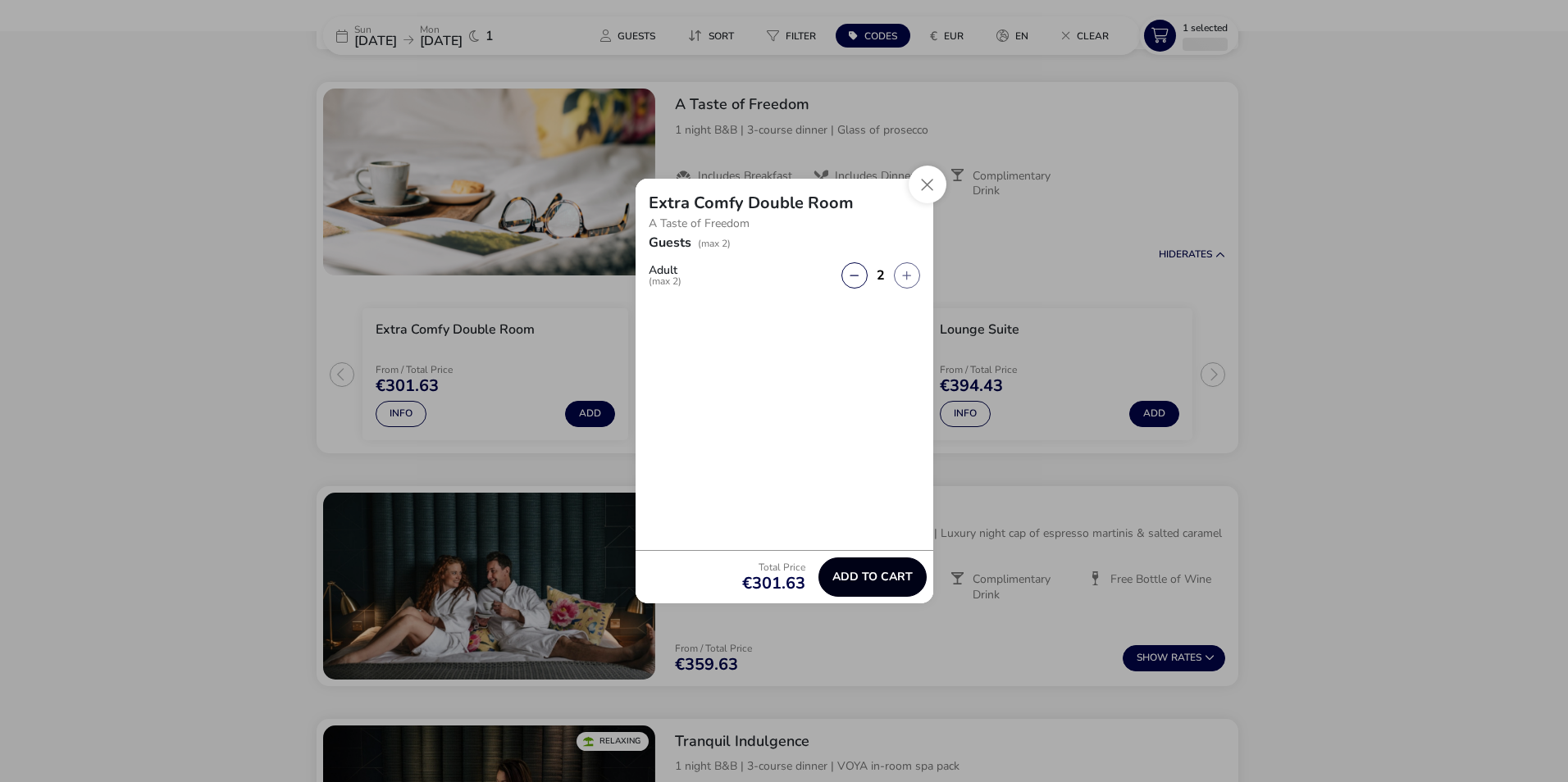
click at [865, 573] on span "Add to cart" at bounding box center [872, 577] width 81 height 12
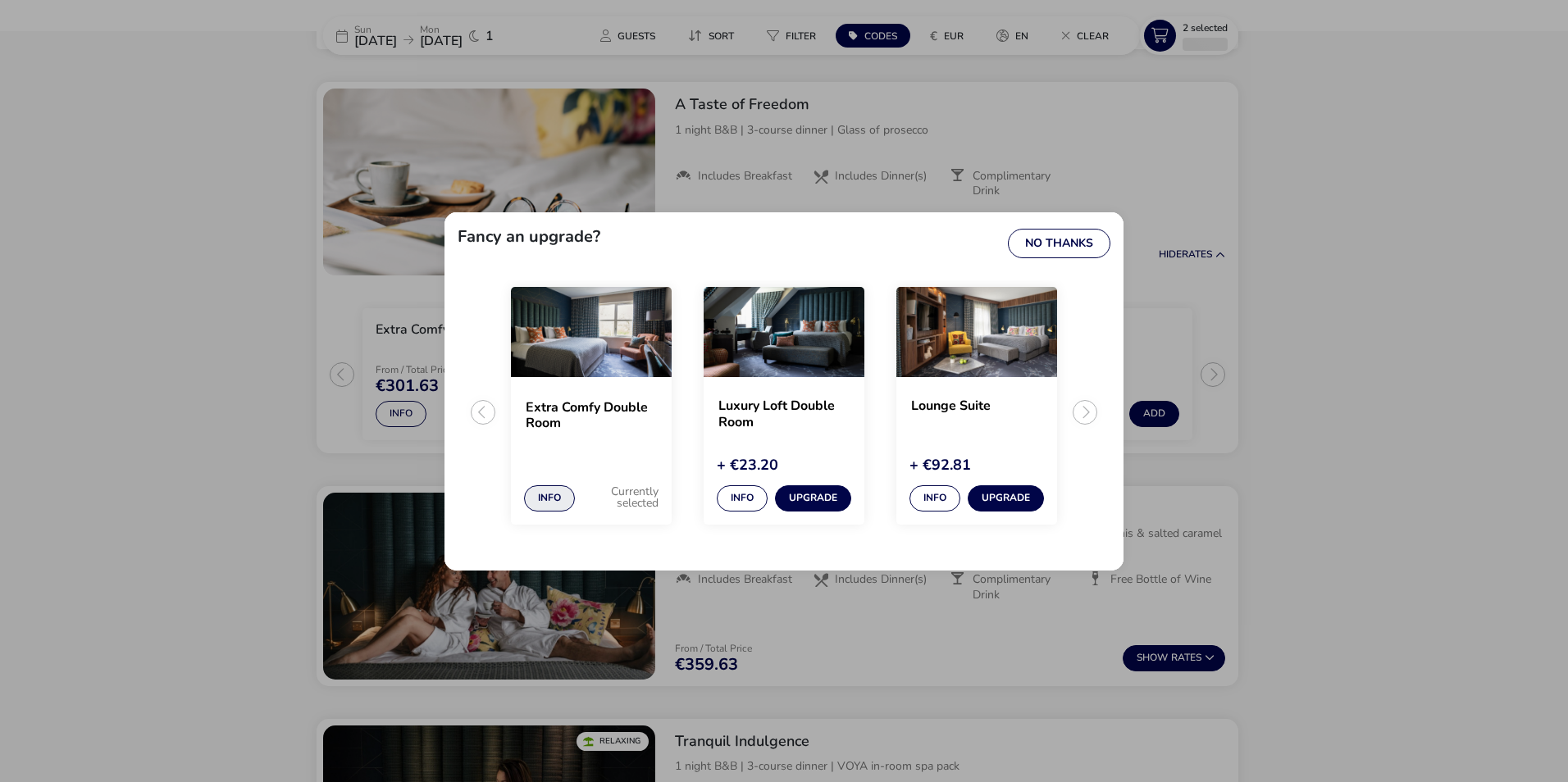
click at [536, 501] on button "Info" at bounding box center [549, 498] width 51 height 27
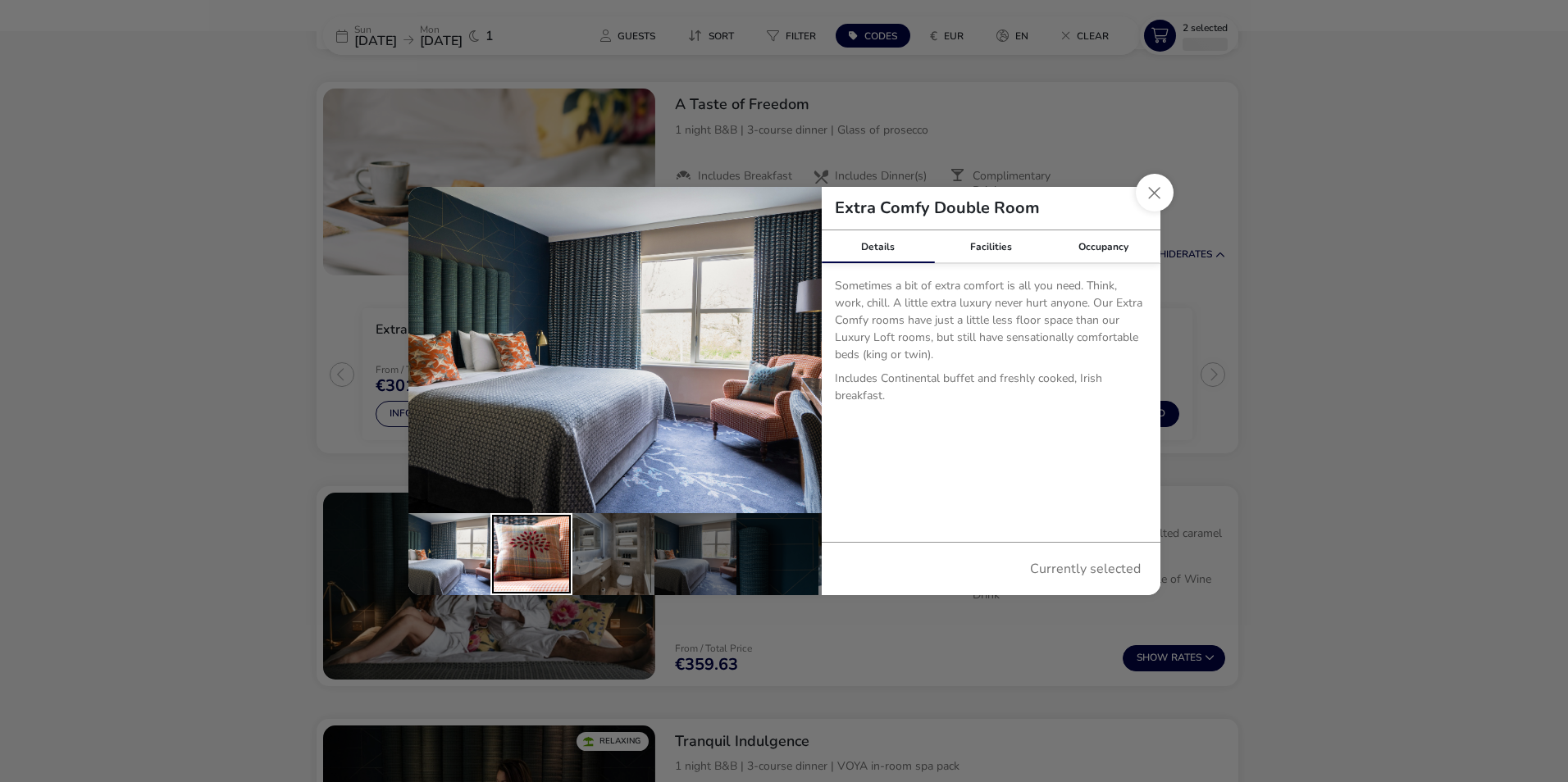
click at [543, 541] on div "details" at bounding box center [531, 554] width 82 height 82
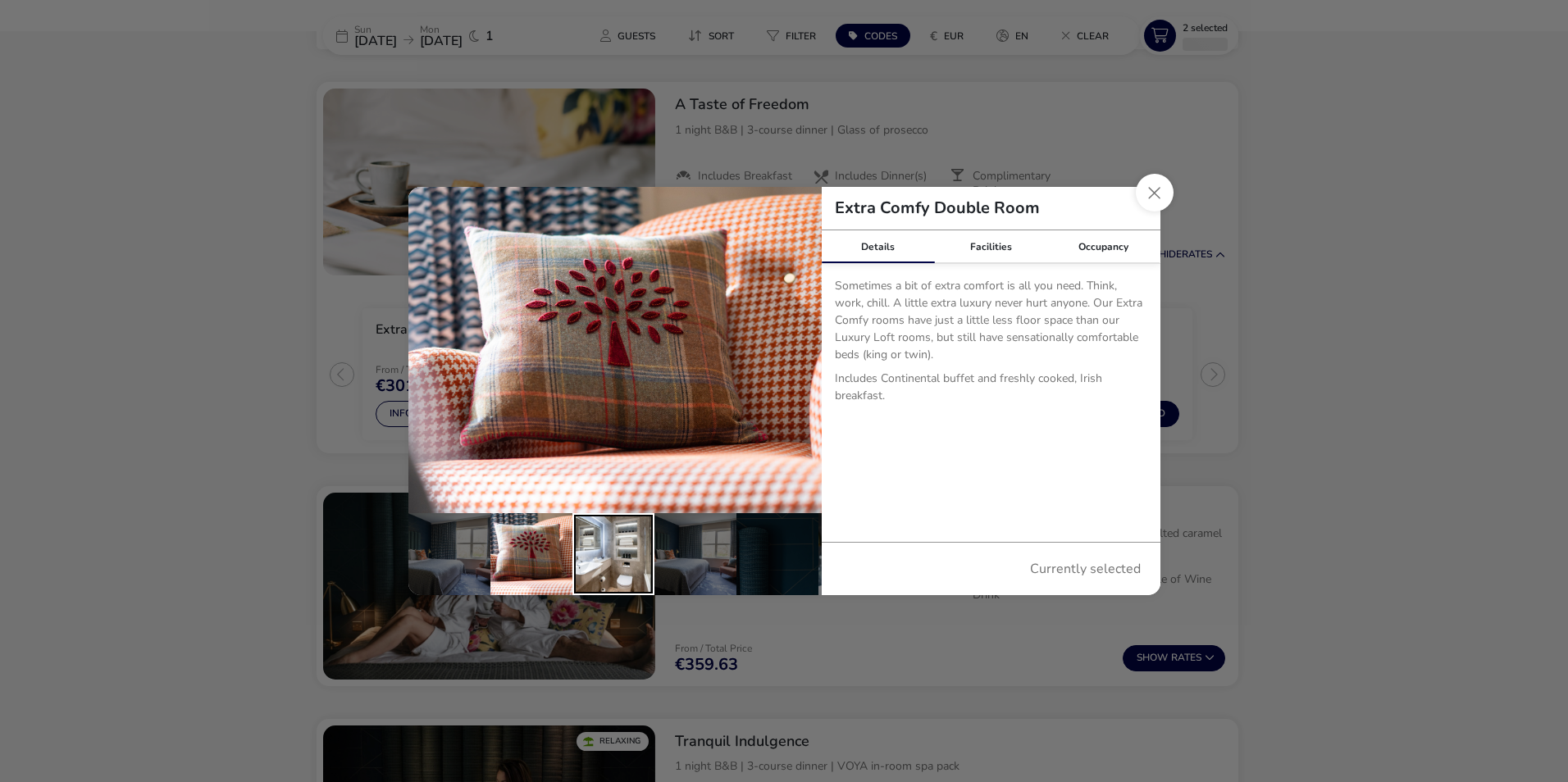
click at [598, 557] on div "details" at bounding box center [613, 554] width 82 height 82
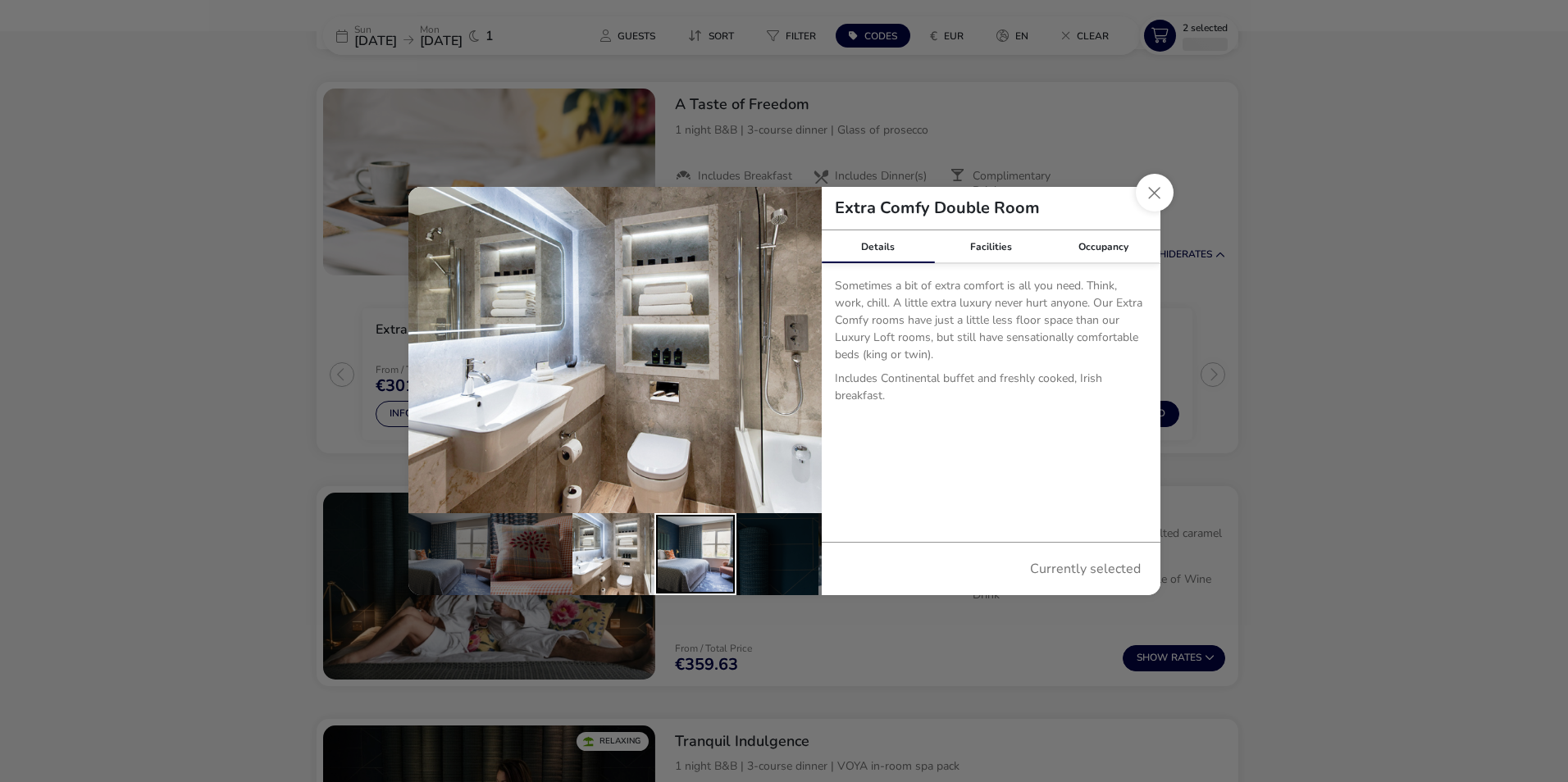
click at [687, 564] on div "details" at bounding box center [695, 554] width 82 height 82
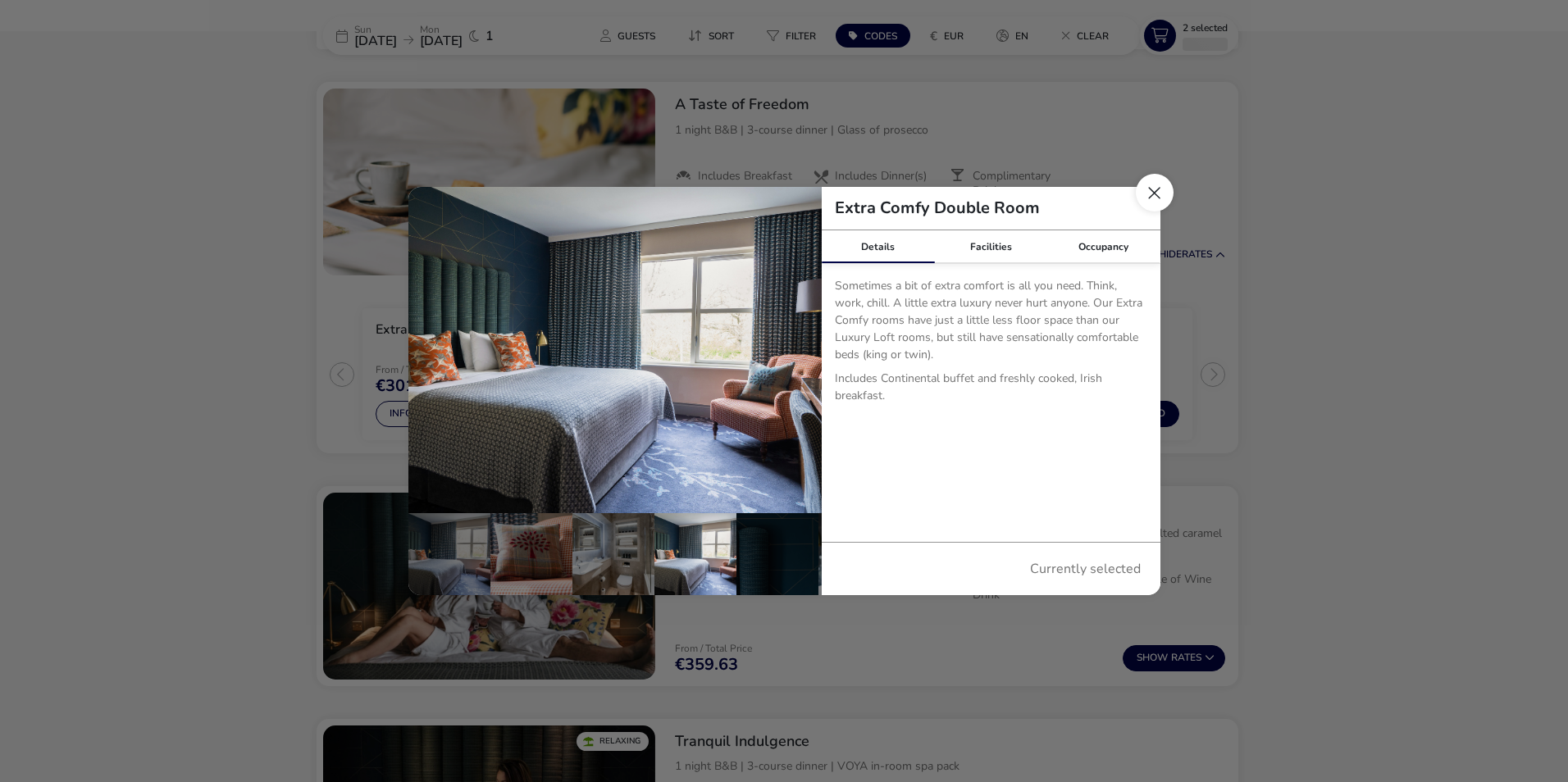
click at [1150, 198] on button "Close dialog" at bounding box center [1155, 192] width 38 height 38
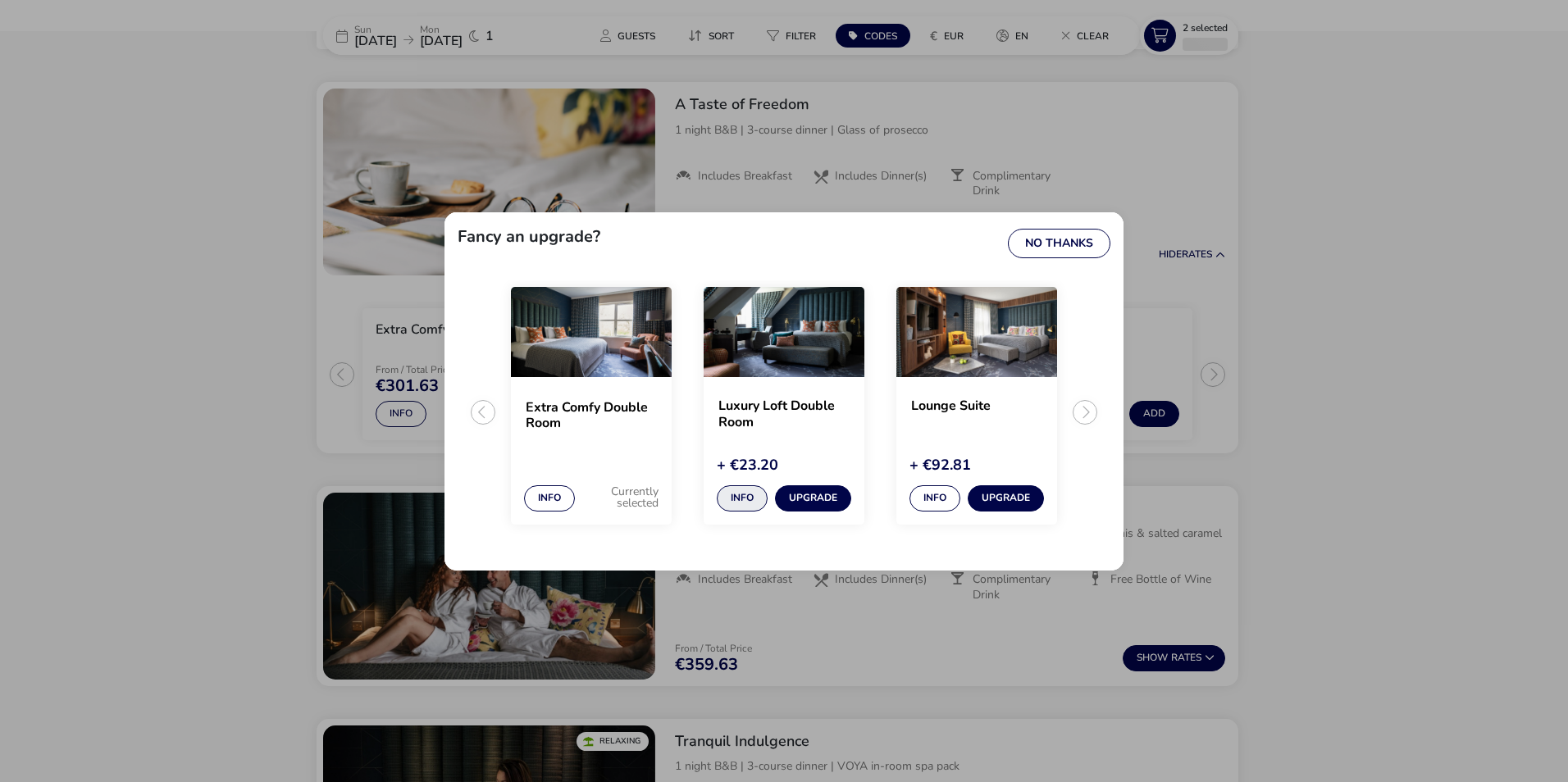
click at [737, 490] on button "Info" at bounding box center [741, 498] width 51 height 27
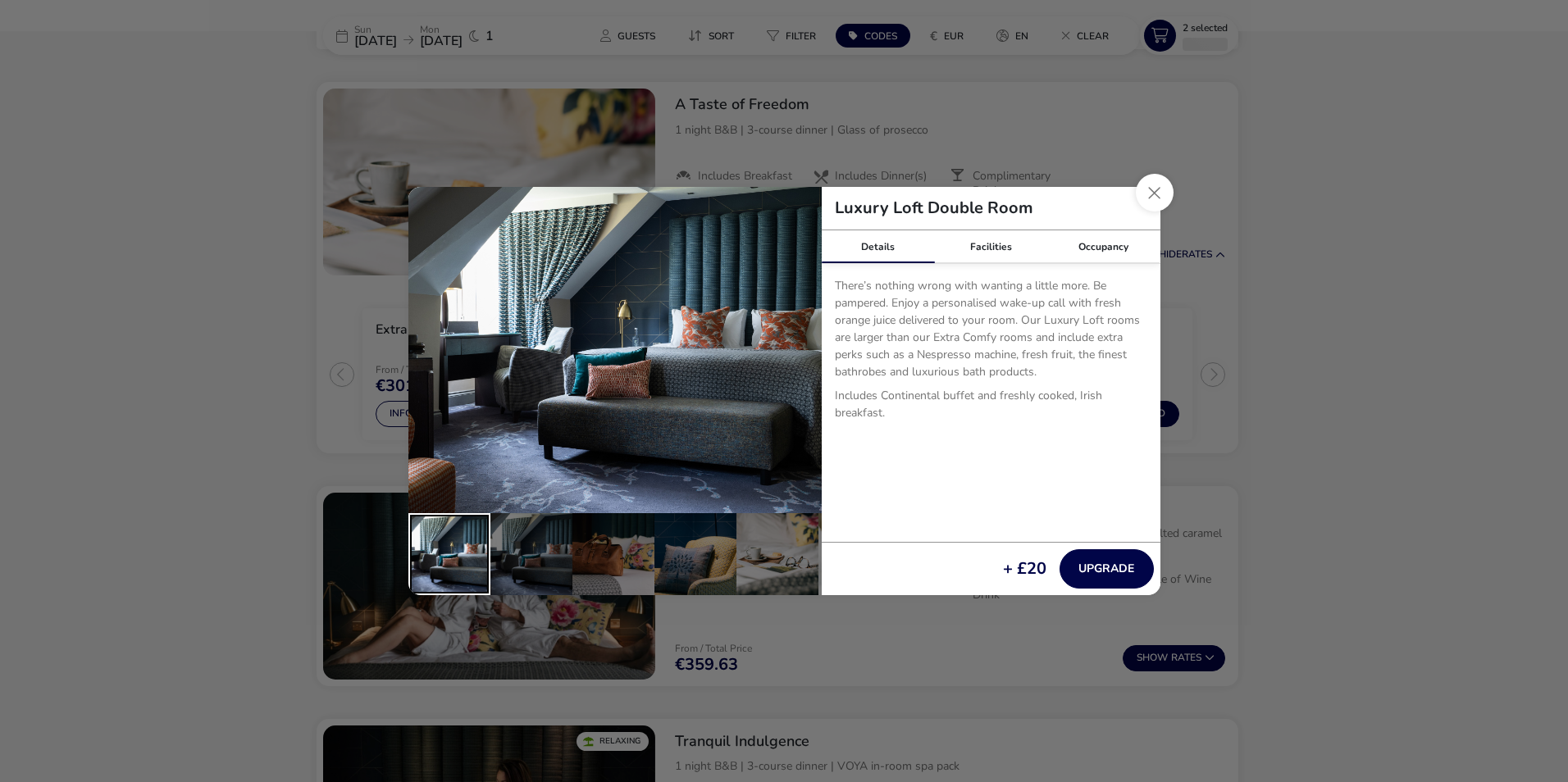
click at [464, 552] on div "details" at bounding box center [449, 554] width 82 height 82
click at [524, 566] on div "details" at bounding box center [531, 554] width 82 height 82
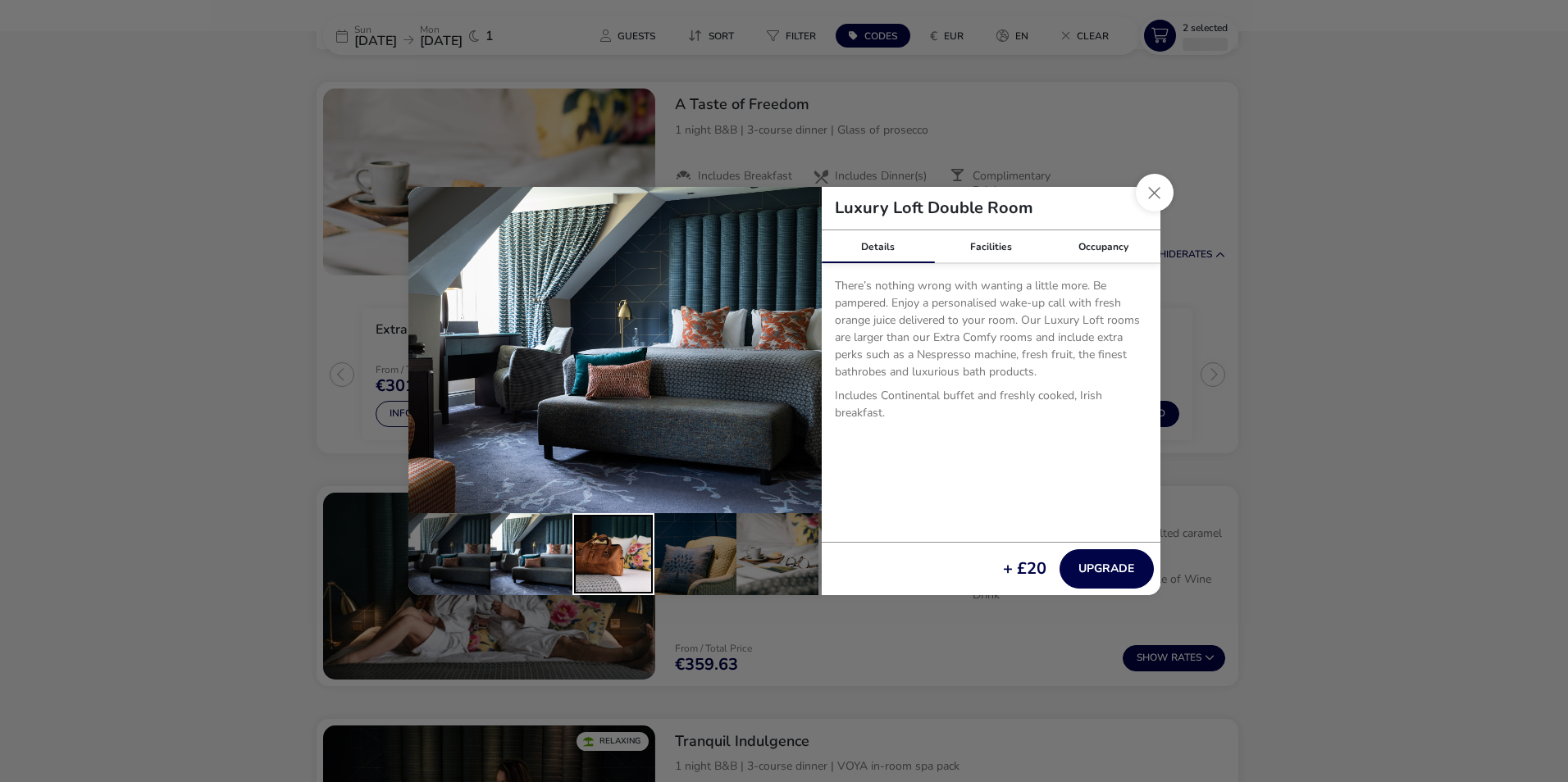
click at [599, 567] on div "details" at bounding box center [613, 554] width 82 height 82
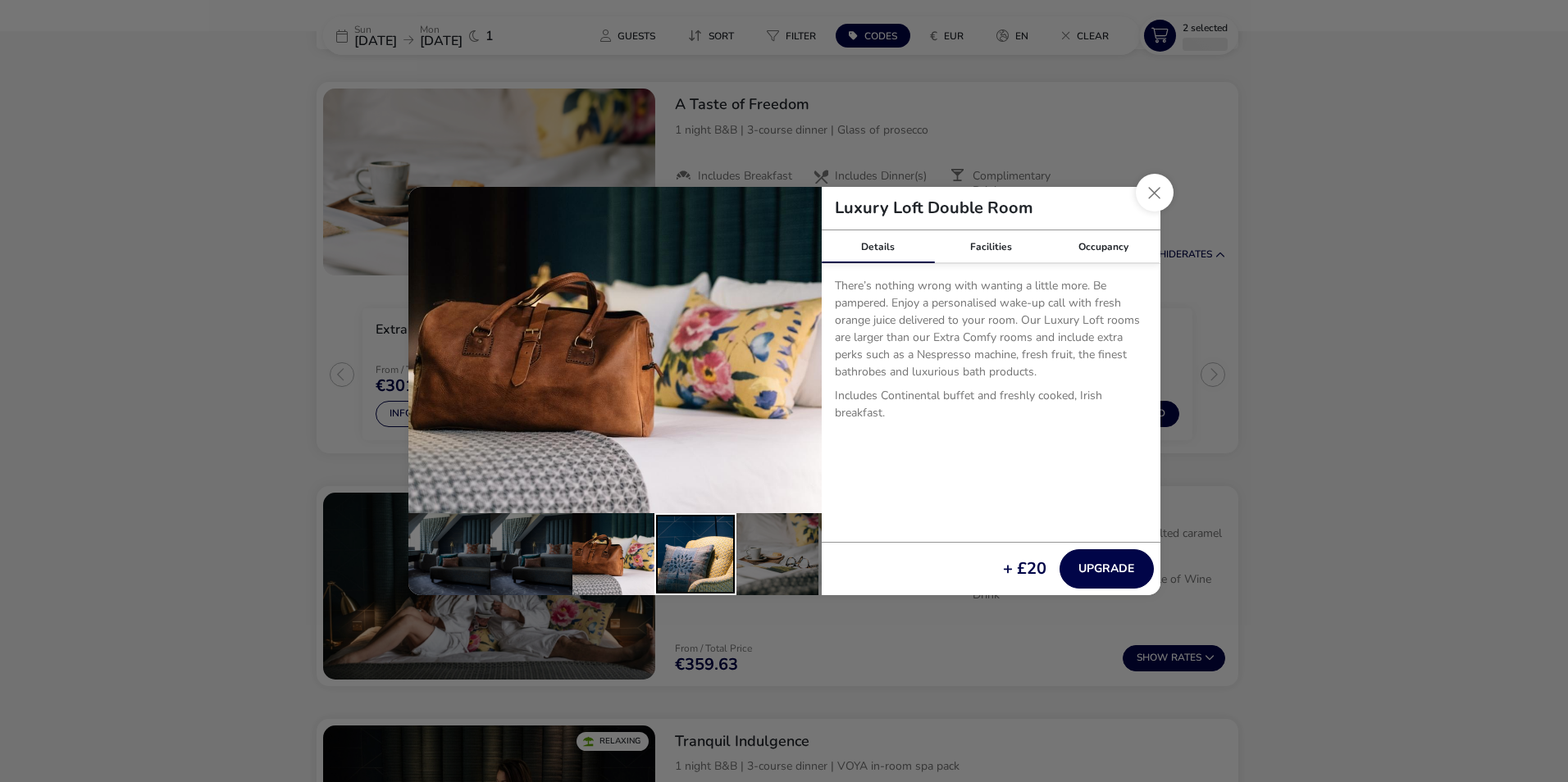
click at [667, 559] on div "details" at bounding box center [695, 554] width 82 height 82
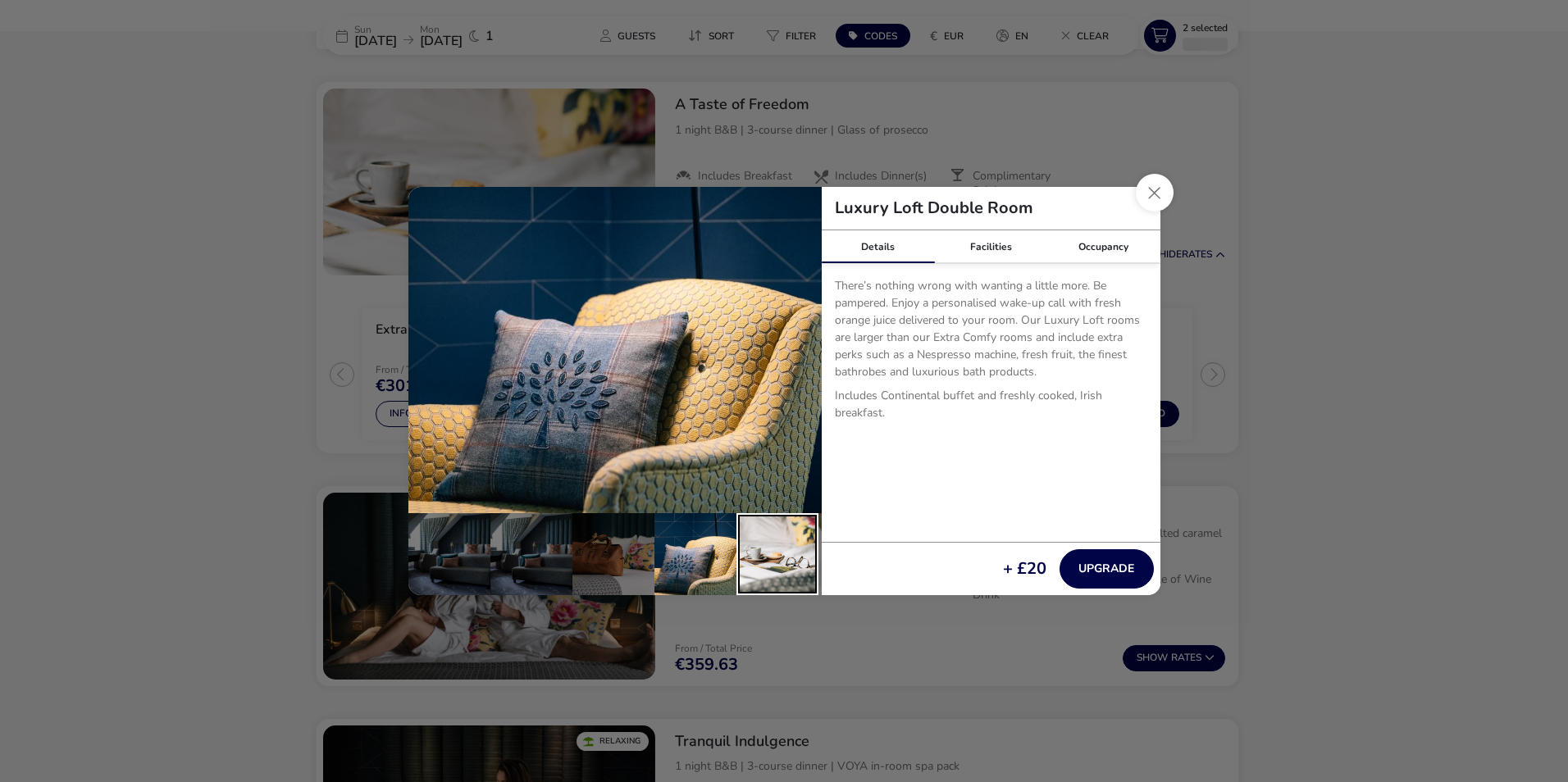
click at [745, 551] on div "details" at bounding box center [777, 554] width 82 height 82
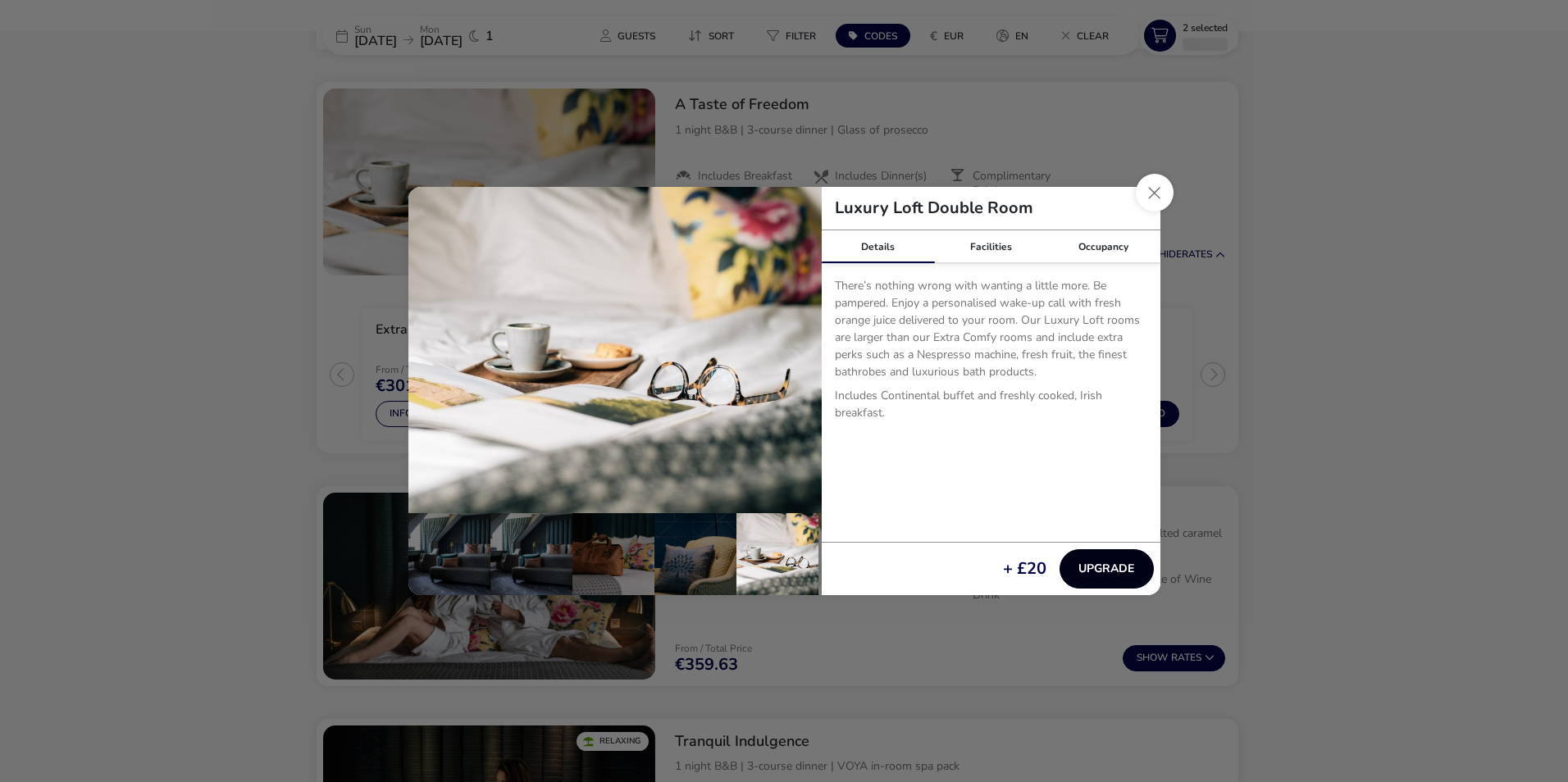
click at [1115, 572] on button "Upgrade" at bounding box center [1107, 568] width 94 height 39
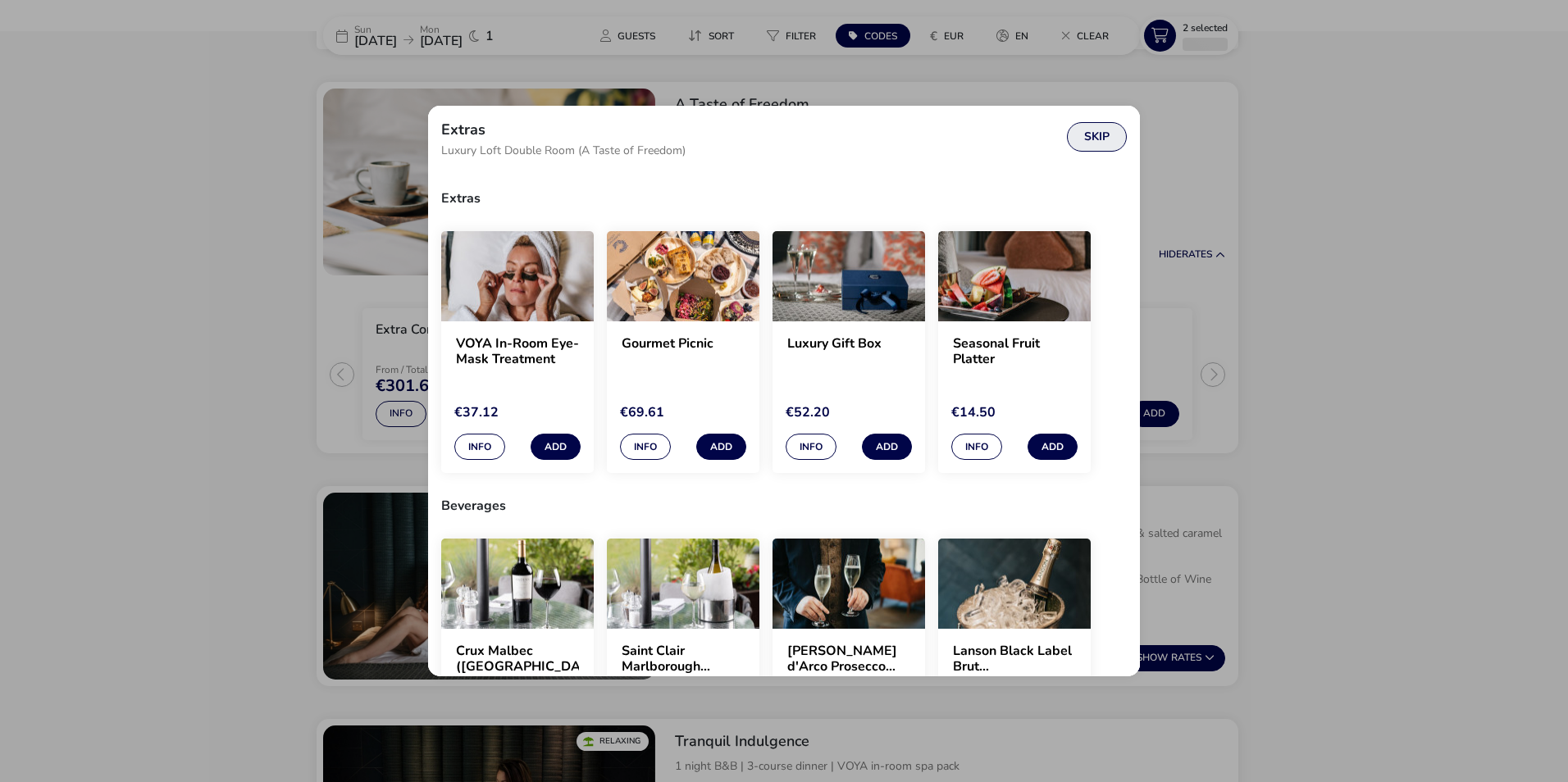
click at [1106, 142] on button "Skip" at bounding box center [1096, 137] width 59 height 29
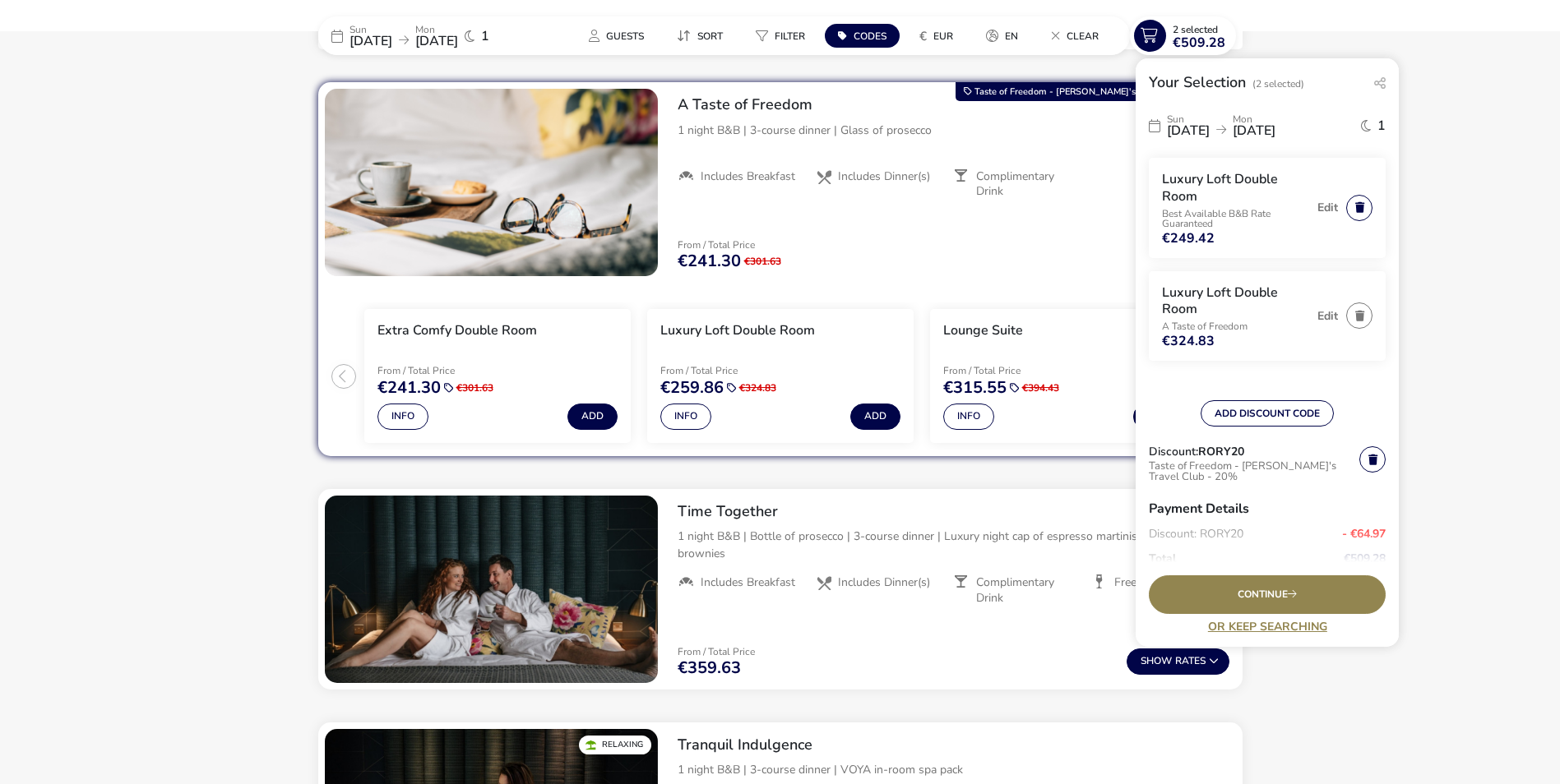
click at [1351, 207] on button "button" at bounding box center [1360, 208] width 27 height 27
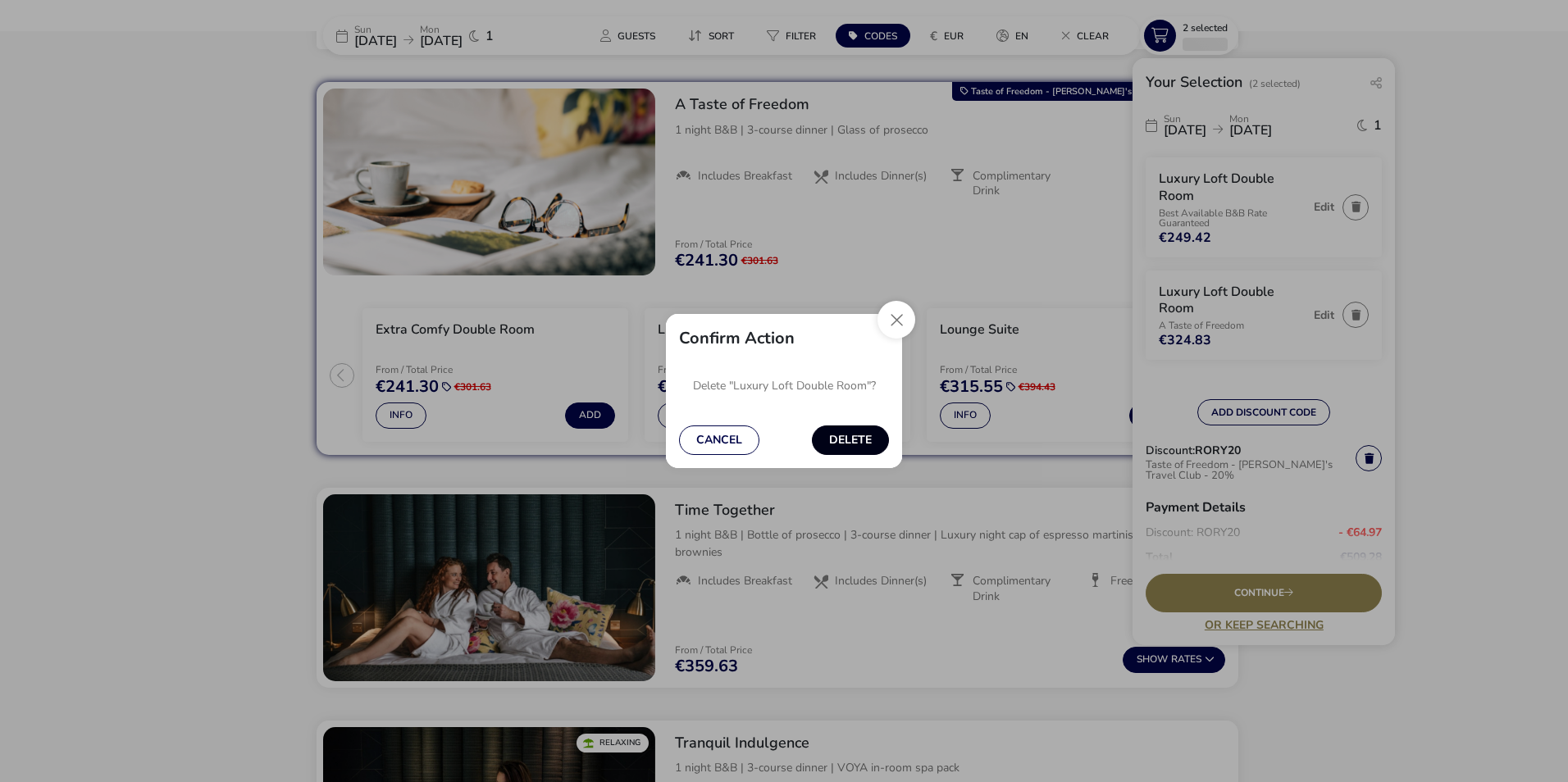
click at [858, 436] on button "Delete" at bounding box center [850, 440] width 77 height 29
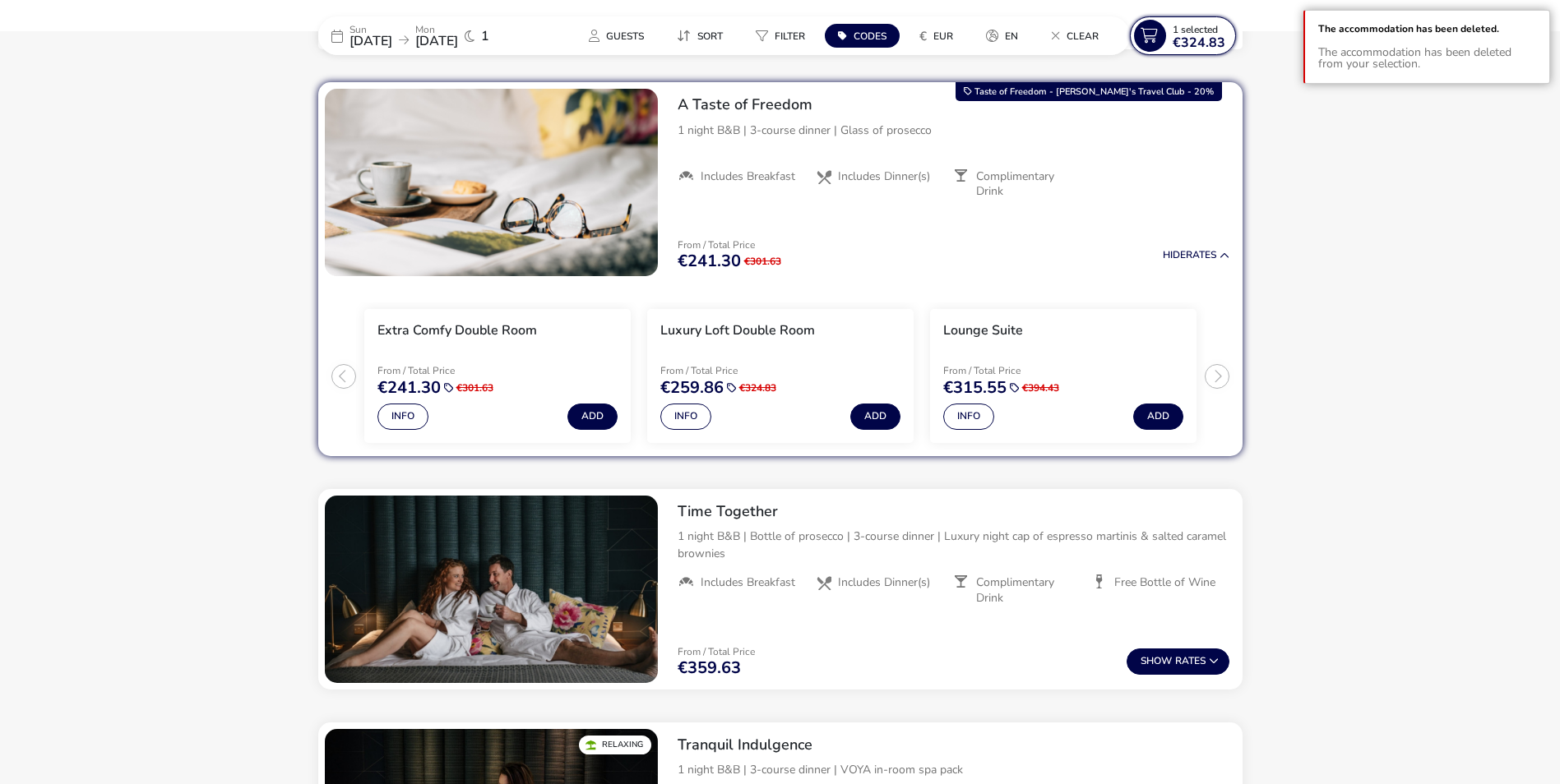
click at [1170, 31] on naf-selections-indicator "1 Selected €324.83" at bounding box center [1199, 36] width 66 height 27
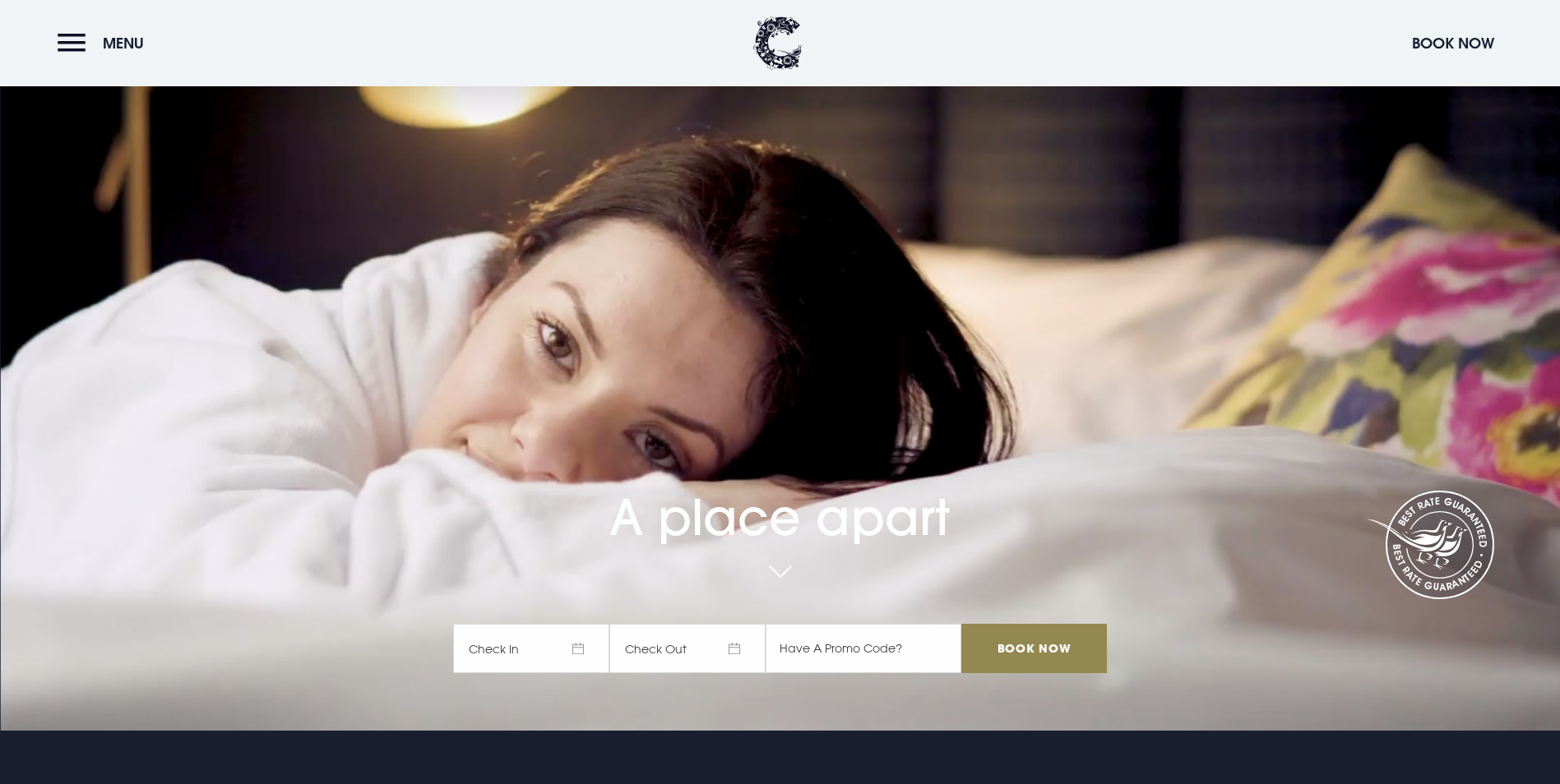
scroll to position [82, 0]
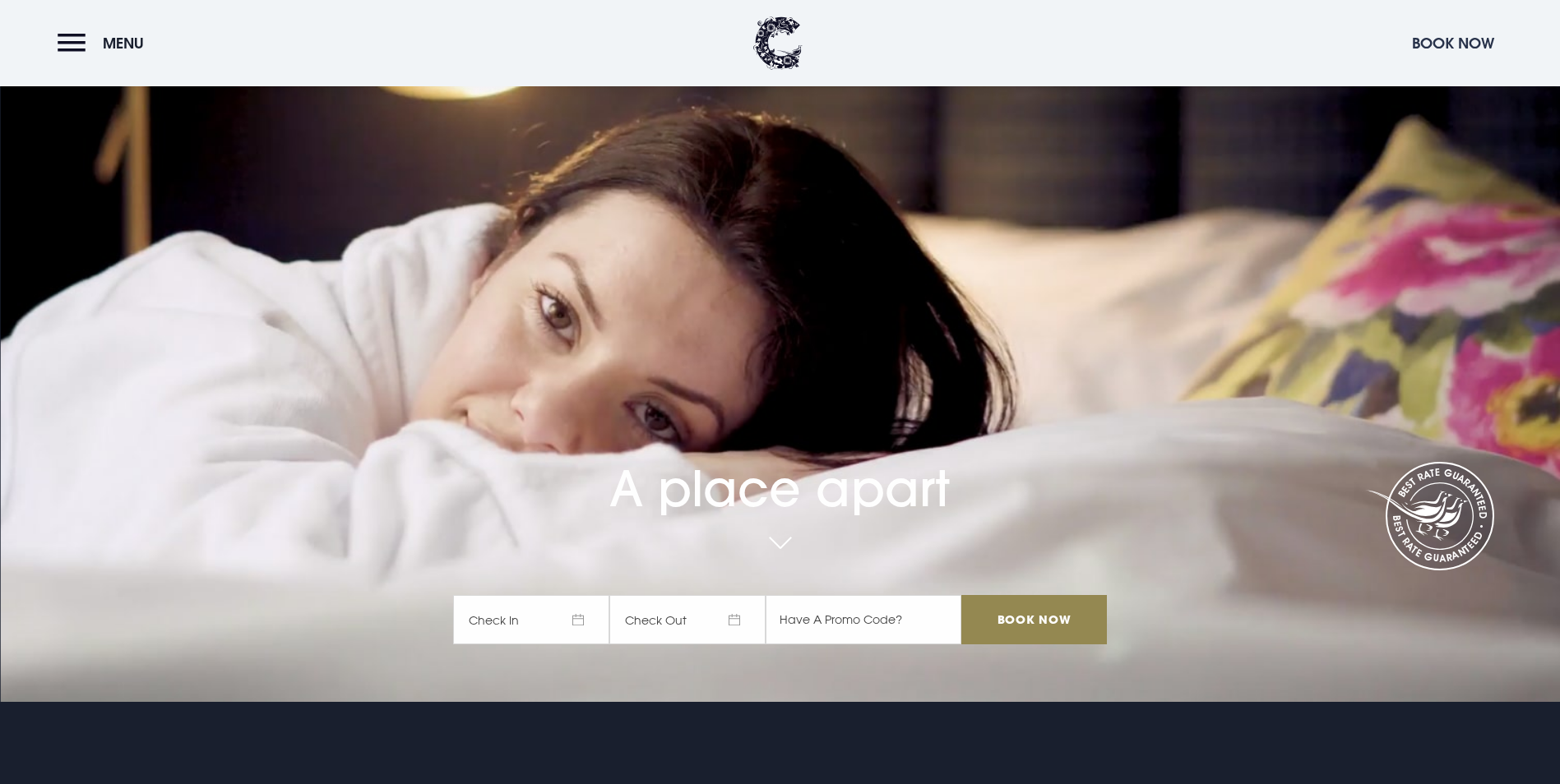
click at [1429, 36] on button "Book Now" at bounding box center [1452, 44] width 99 height 36
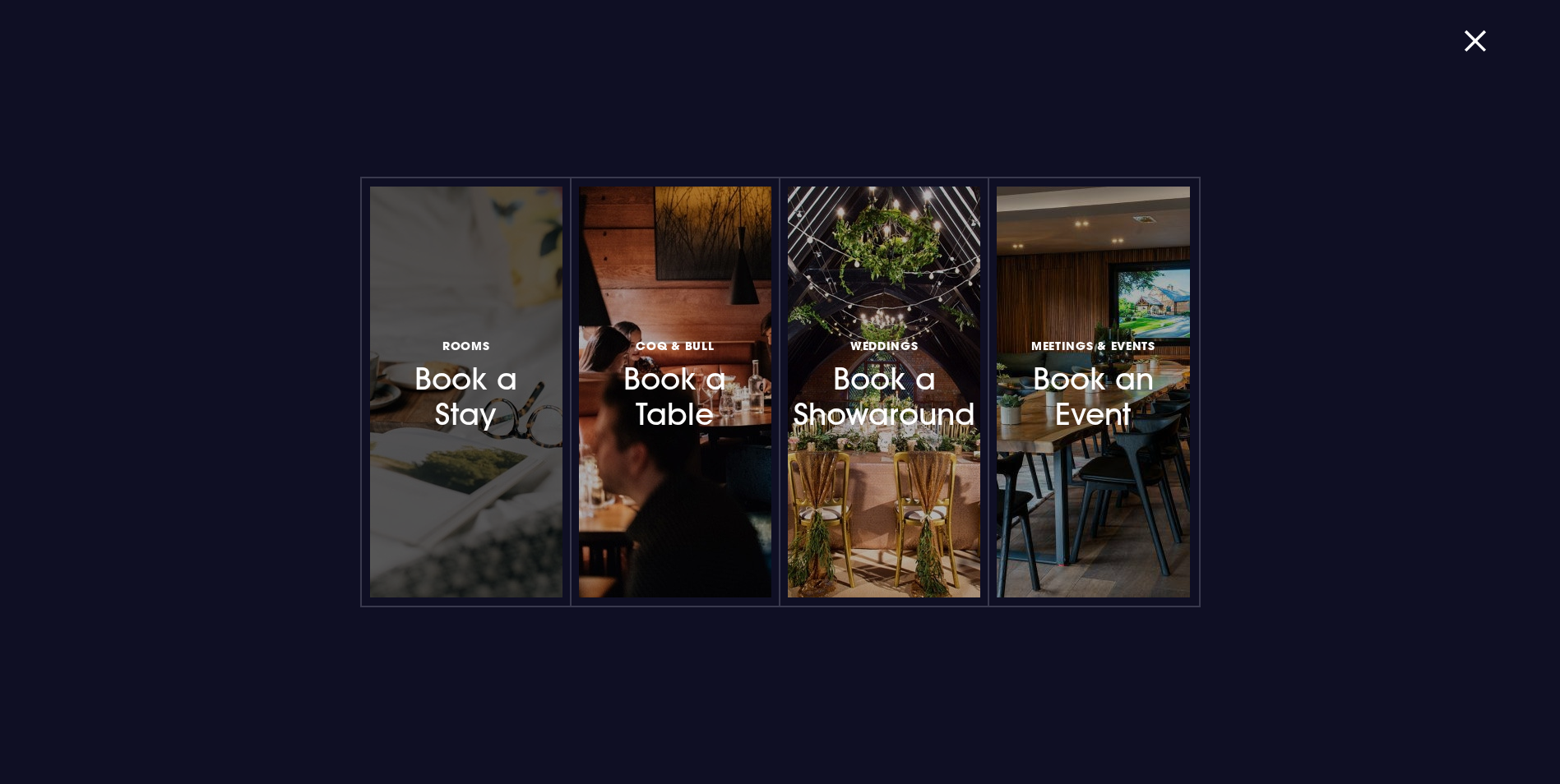
click at [470, 430] on h3 "Rooms Book a Stay" at bounding box center [466, 383] width 143 height 98
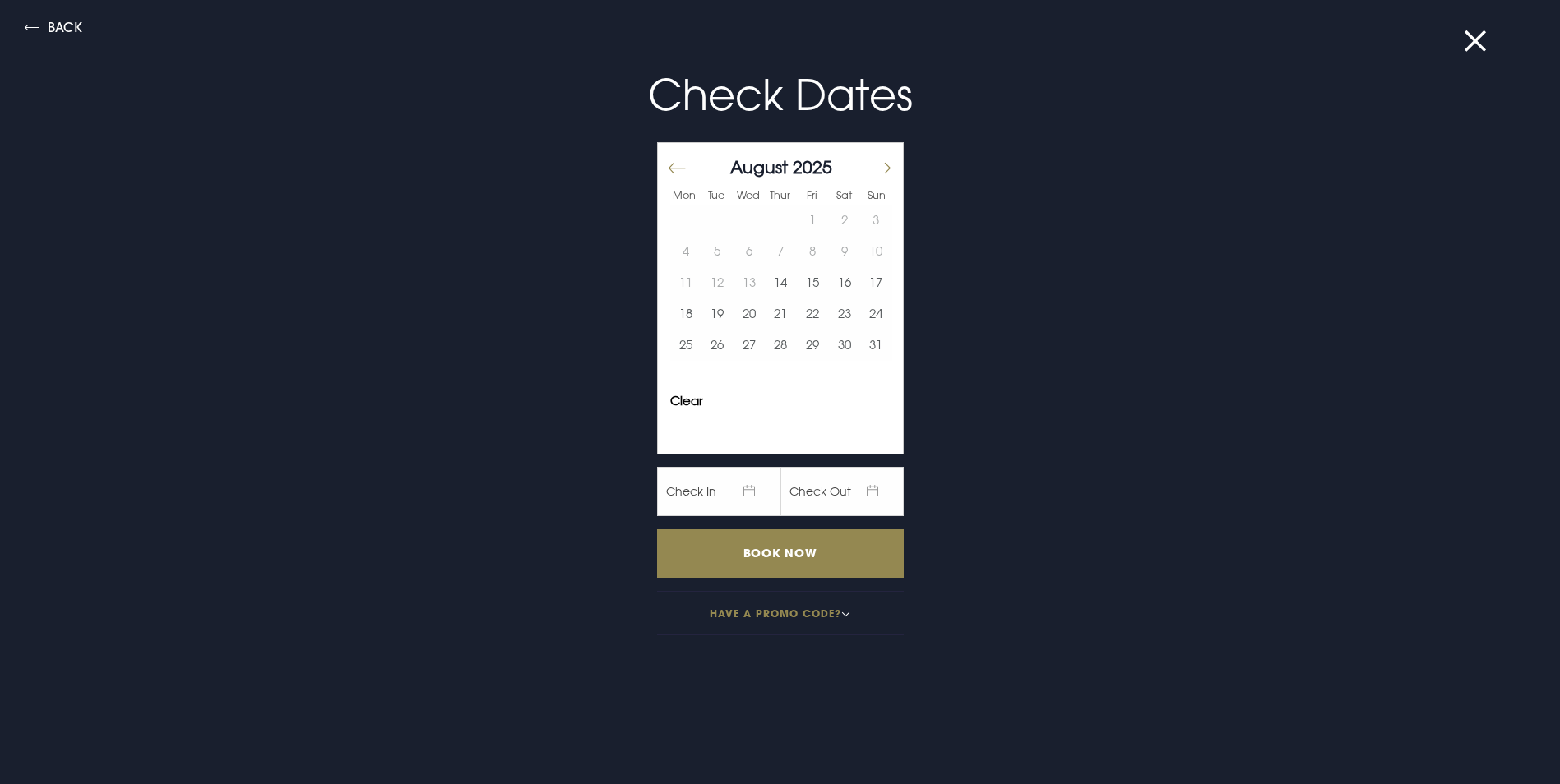
click at [871, 168] on button "Move forward to switch to the next month." at bounding box center [881, 168] width 20 height 35
click at [1471, 44] on button at bounding box center [1485, 41] width 43 height 16
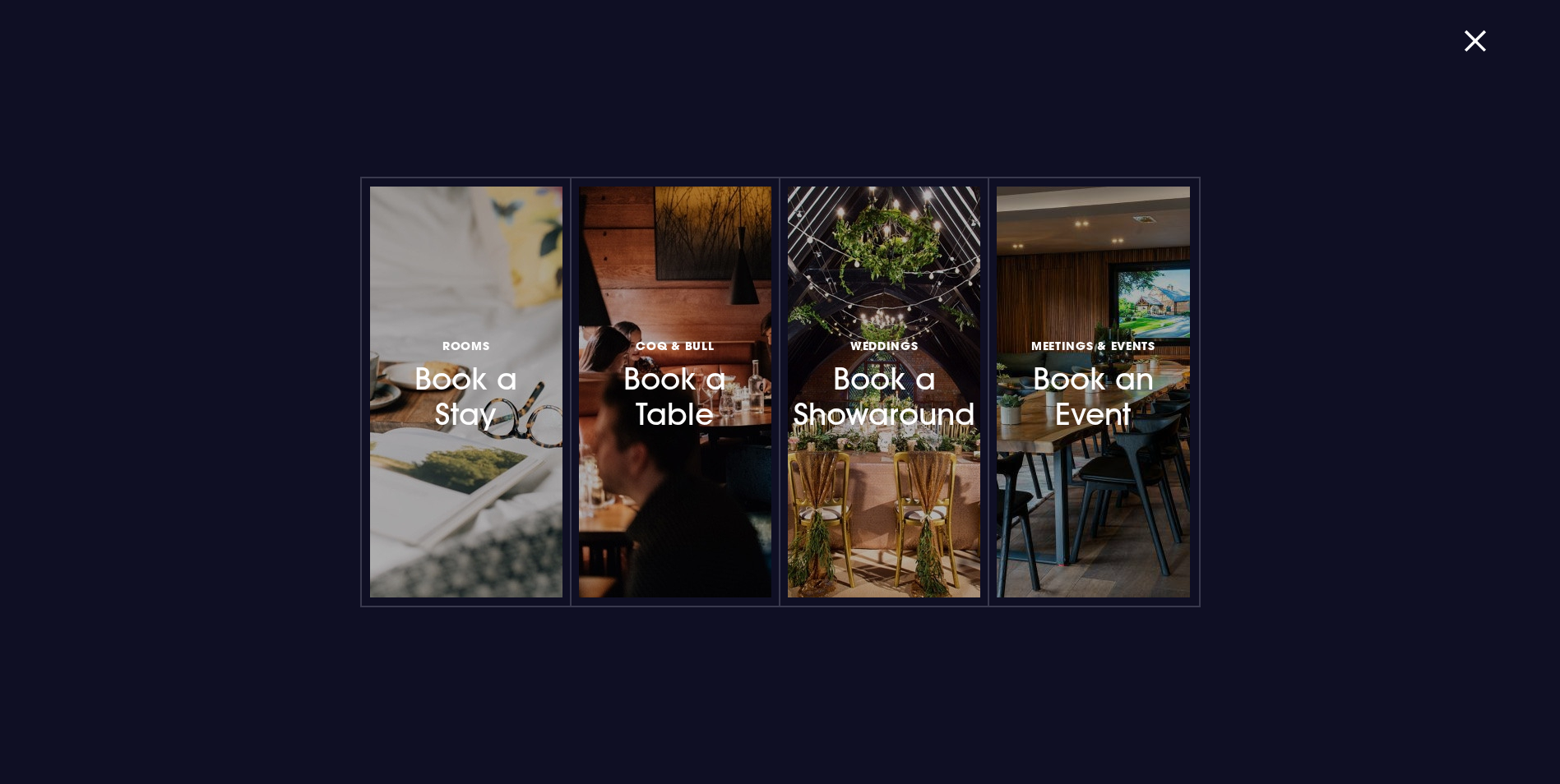
click at [1471, 44] on button "button" at bounding box center [1485, 41] width 43 height 16
